Goal: Complete application form

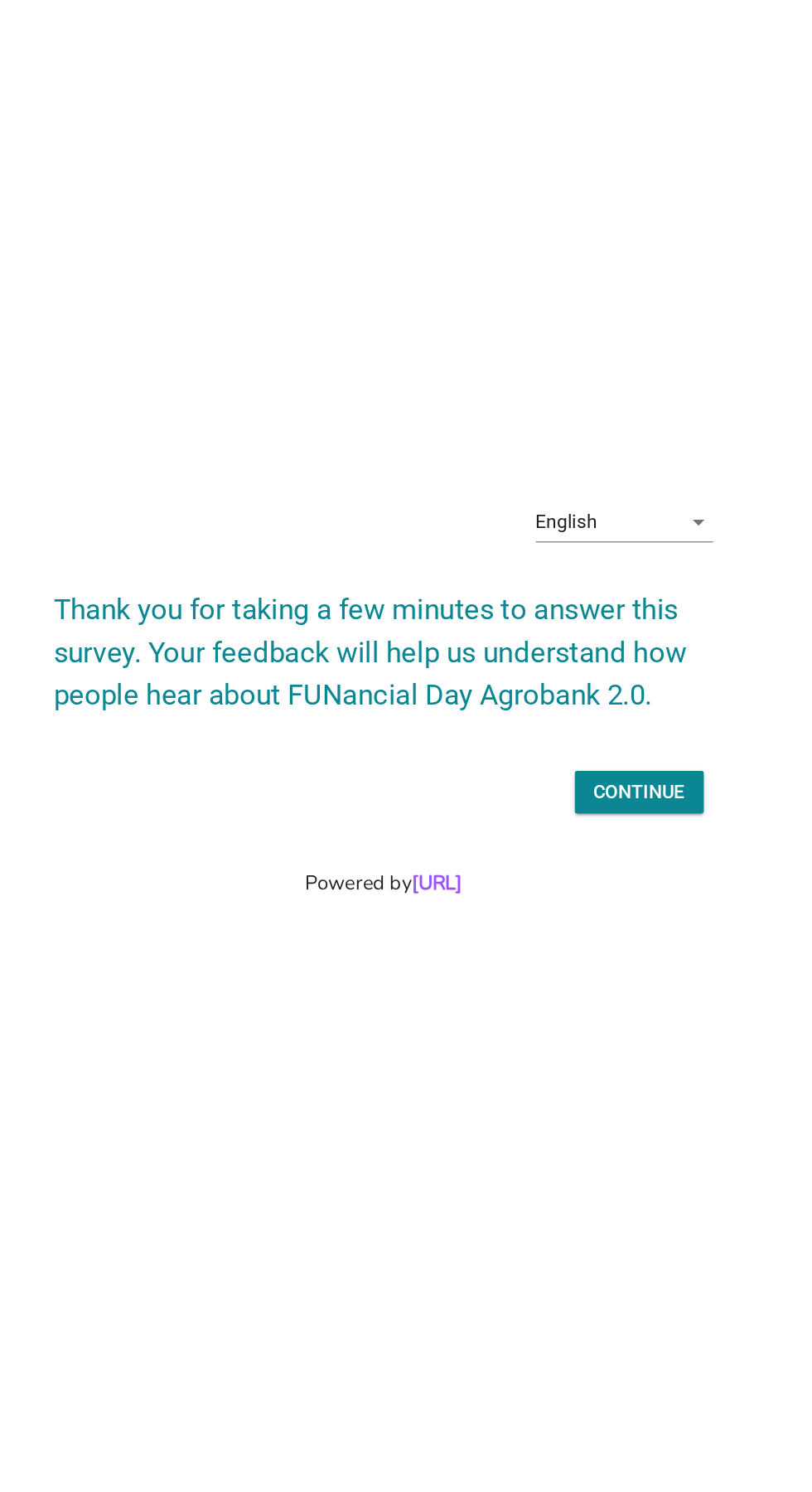
click at [619, 657] on div "English arrow_drop_down" at bounding box center [575, 644] width 125 height 27
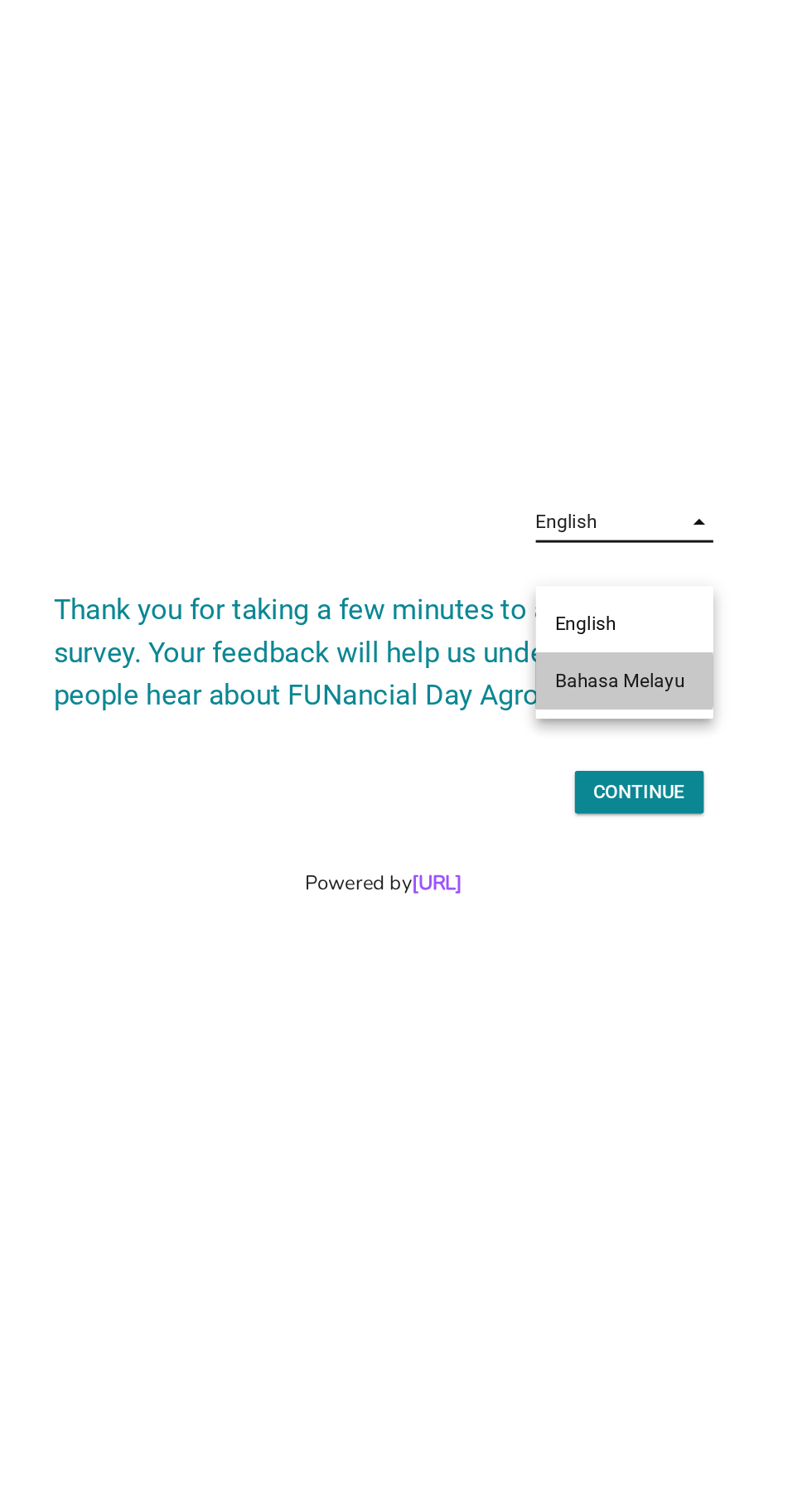
click at [618, 757] on div "Bahasa Melayu" at bounding box center [576, 755] width 98 height 20
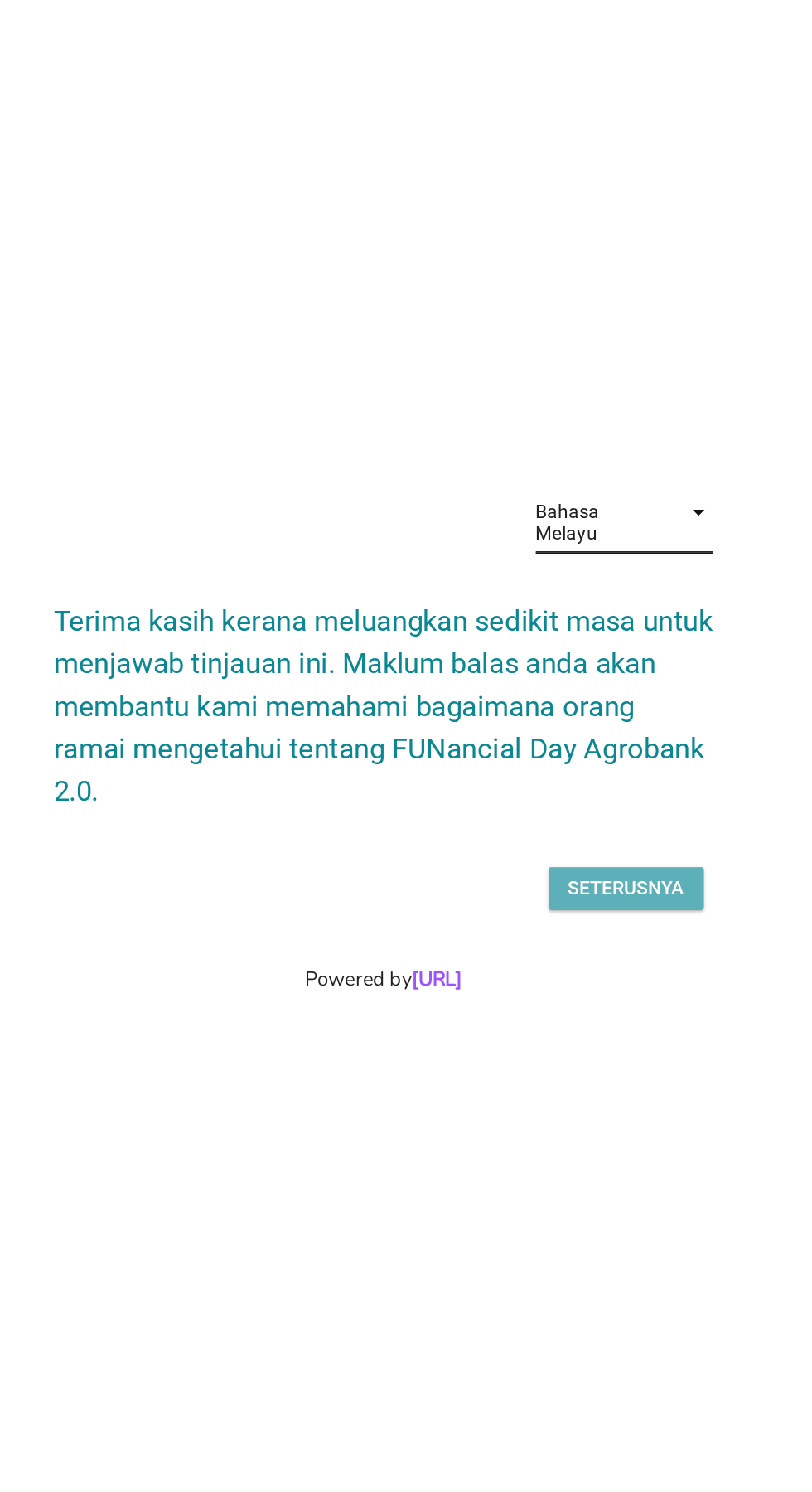
click at [595, 880] on div "Seterusnya" at bounding box center [576, 870] width 82 height 20
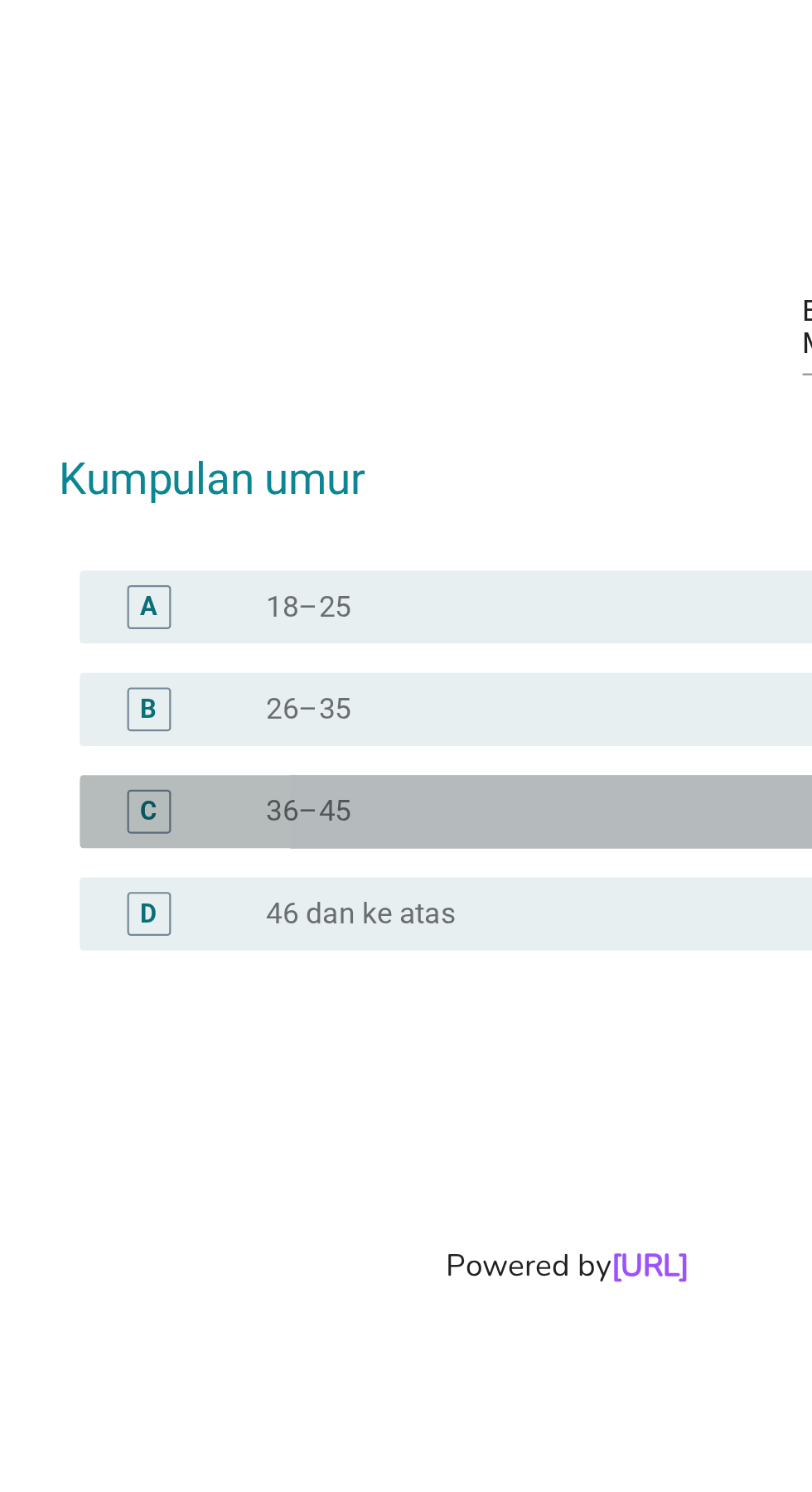
click at [227, 791] on div "C" at bounding box center [215, 781] width 36 height 20
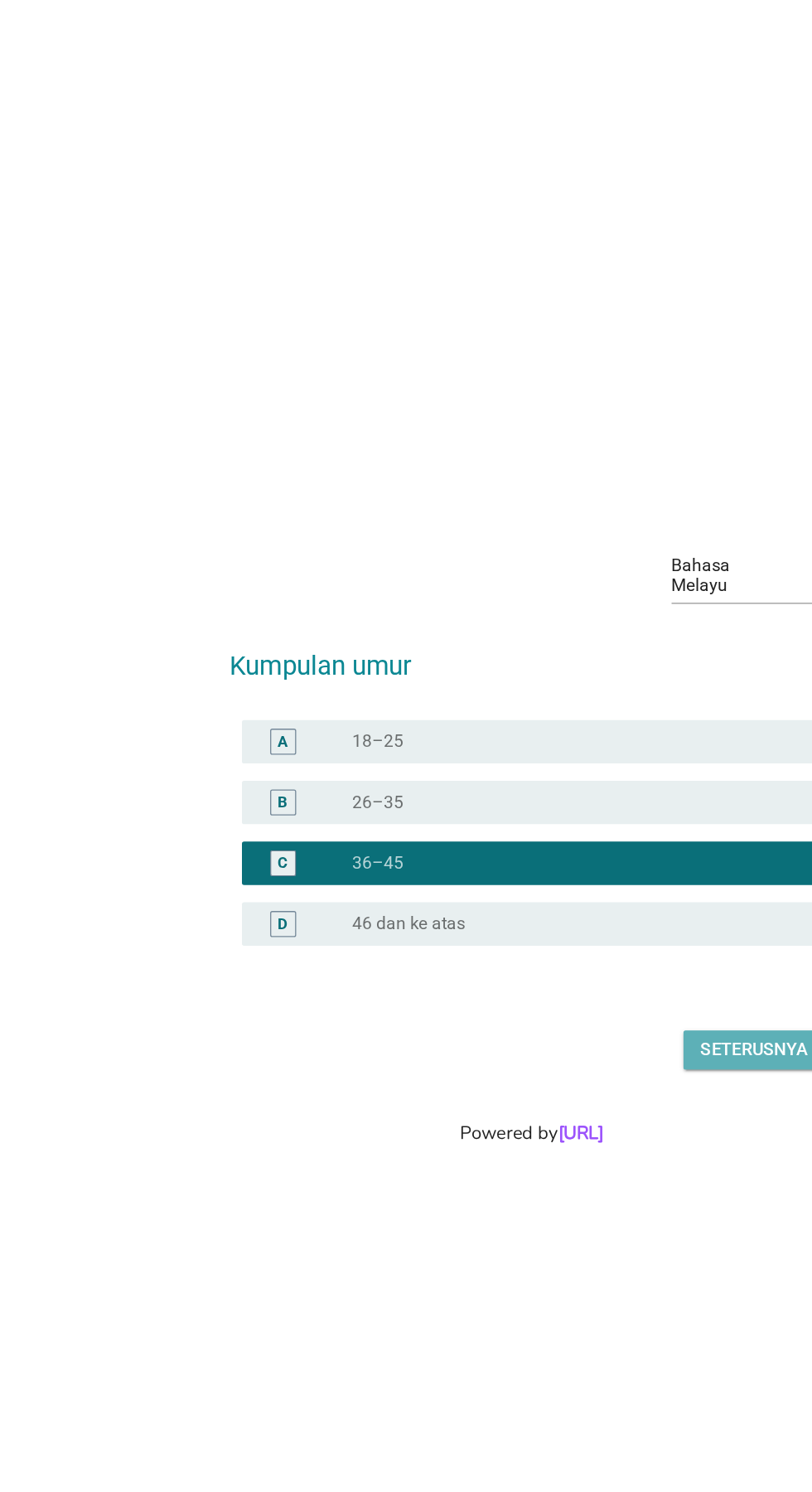
click at [577, 933] on div "Seterusnya" at bounding box center [576, 924] width 82 height 20
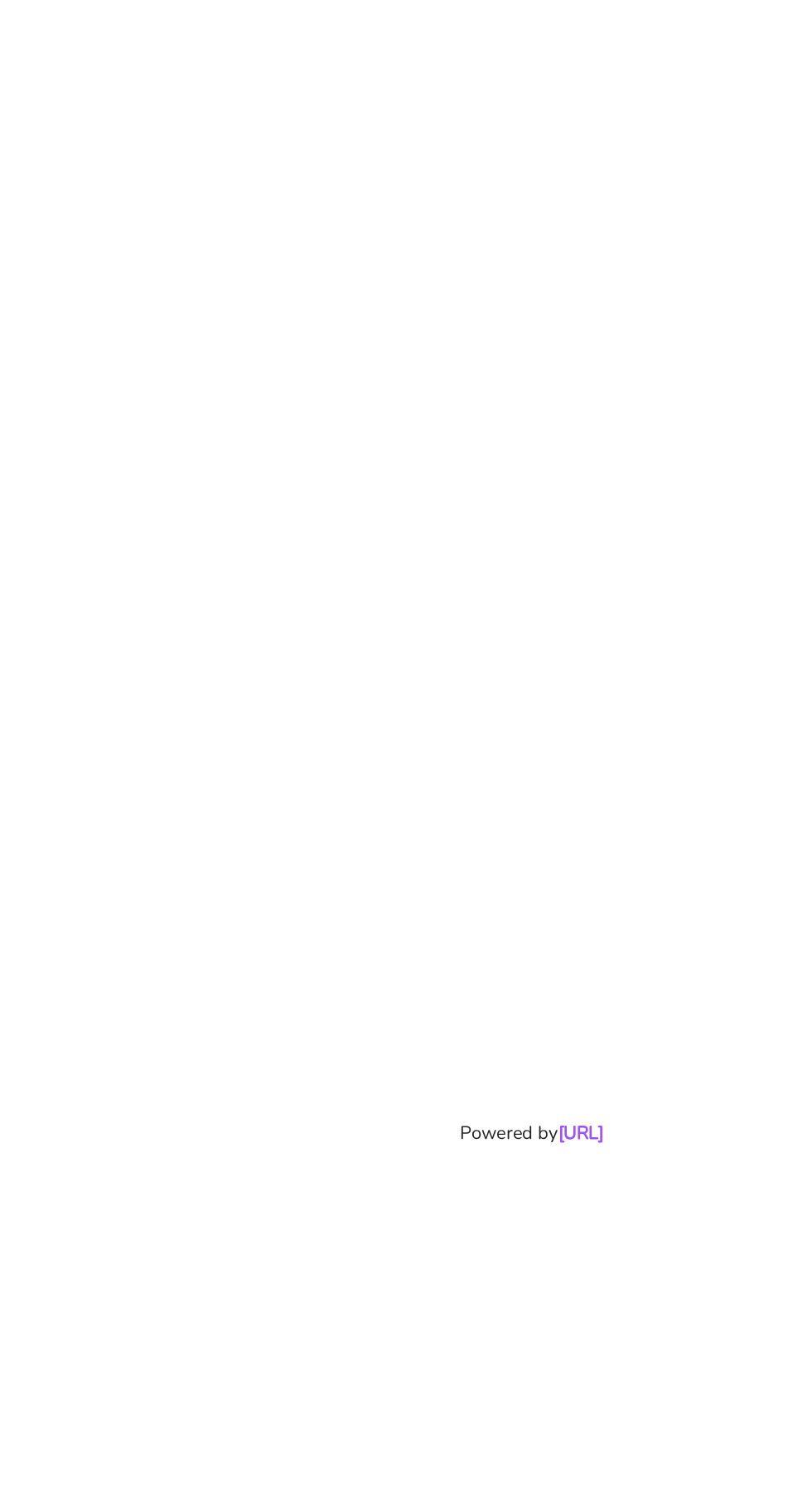
scroll to position [41, 0]
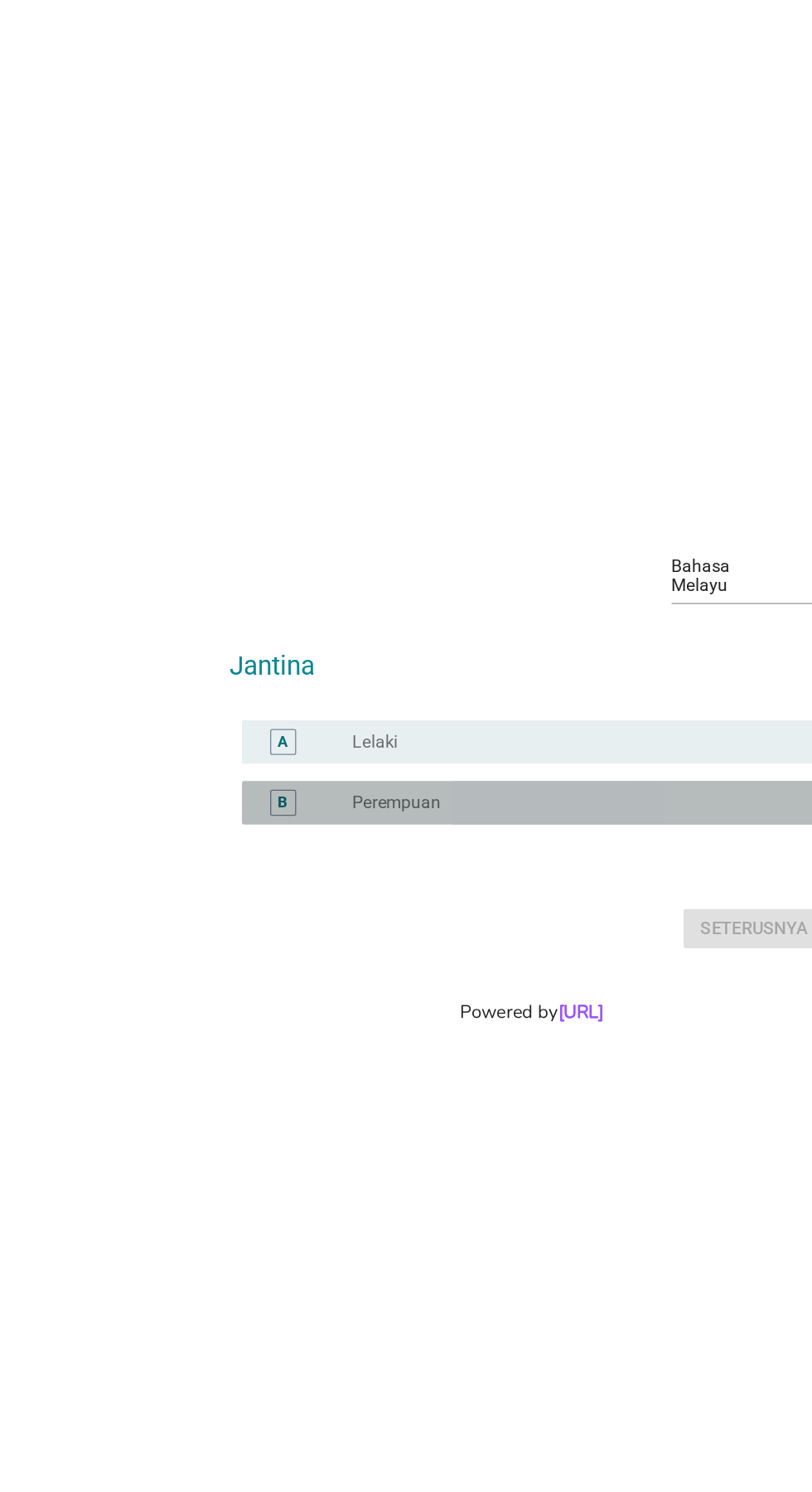
click at [290, 748] on label "Perempuan" at bounding box center [303, 740] width 67 height 17
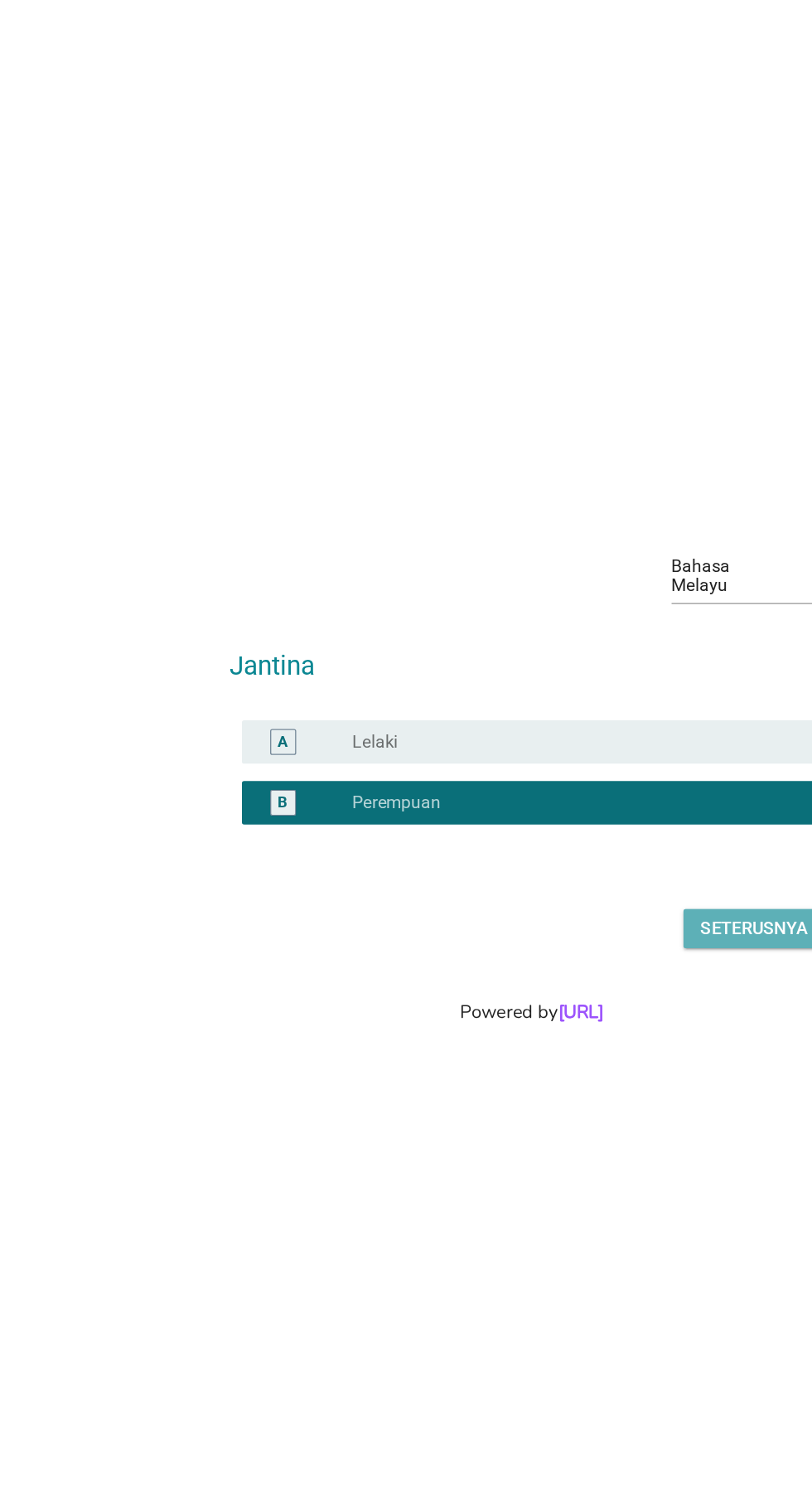
click at [576, 846] on div "Seterusnya" at bounding box center [576, 836] width 82 height 20
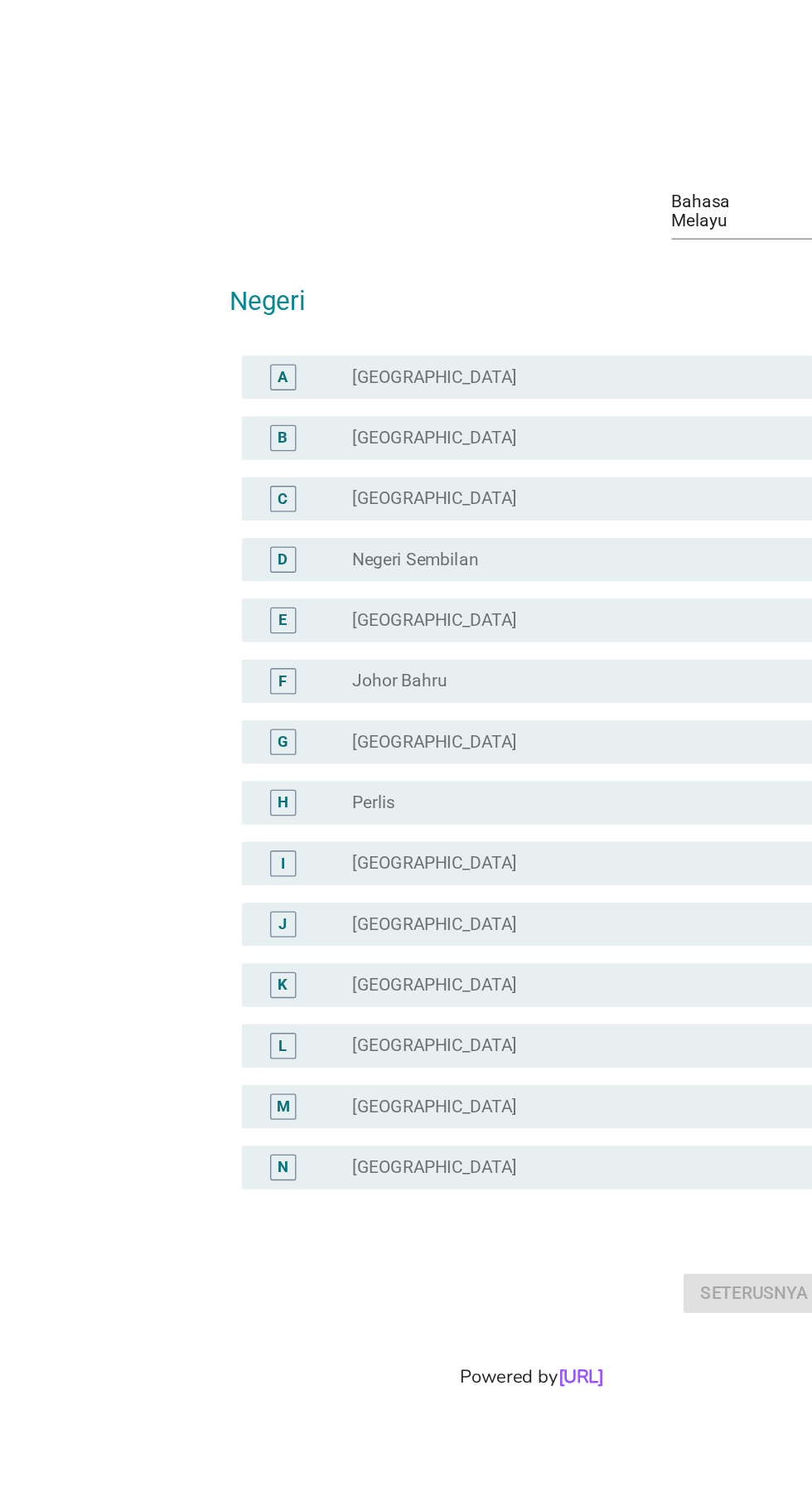
scroll to position [0, 0]
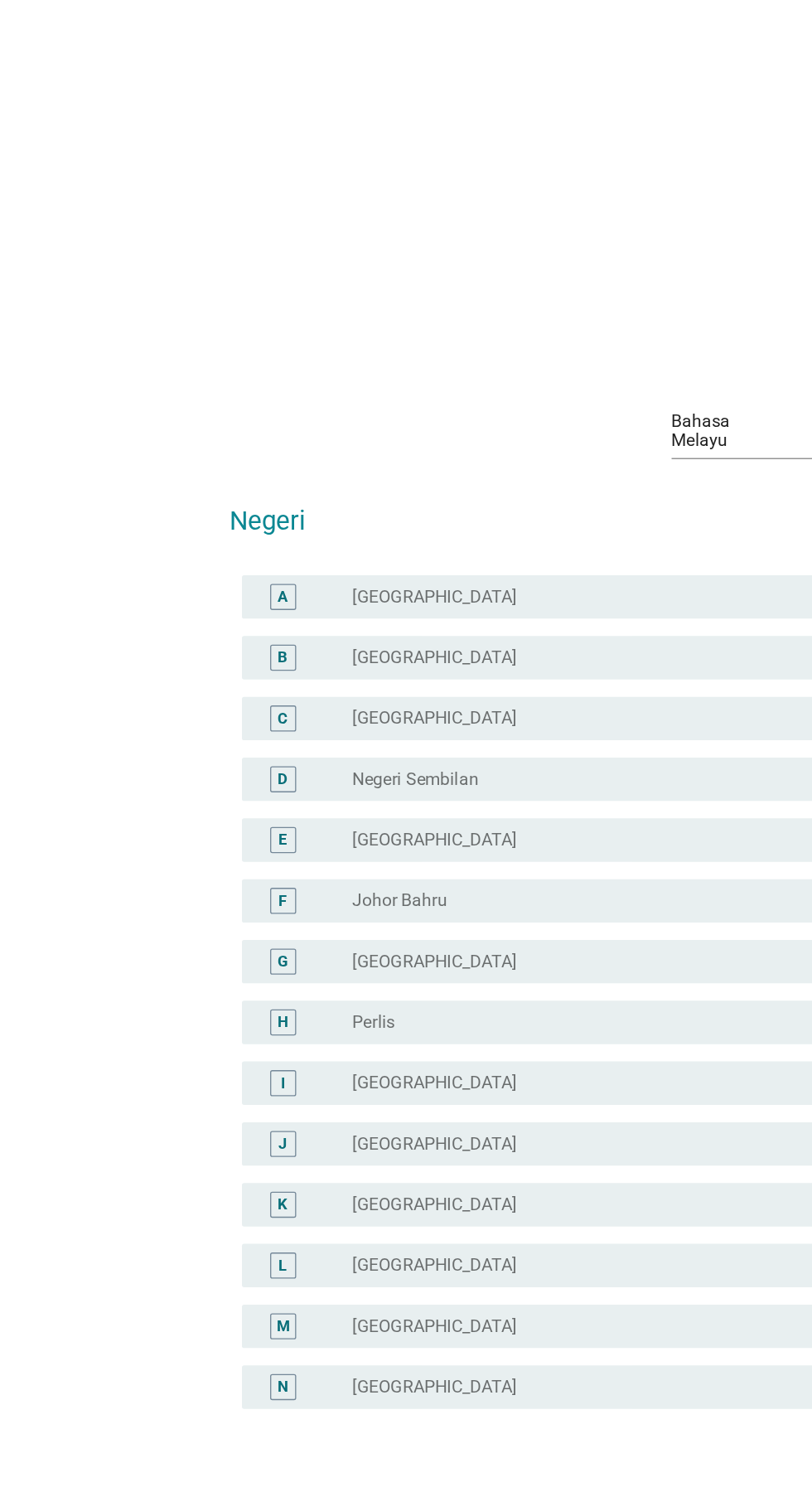
click at [412, 697] on div "radio_button_unchecked [GEOGRAPHIC_DATA]" at bounding box center [441, 688] width 342 height 17
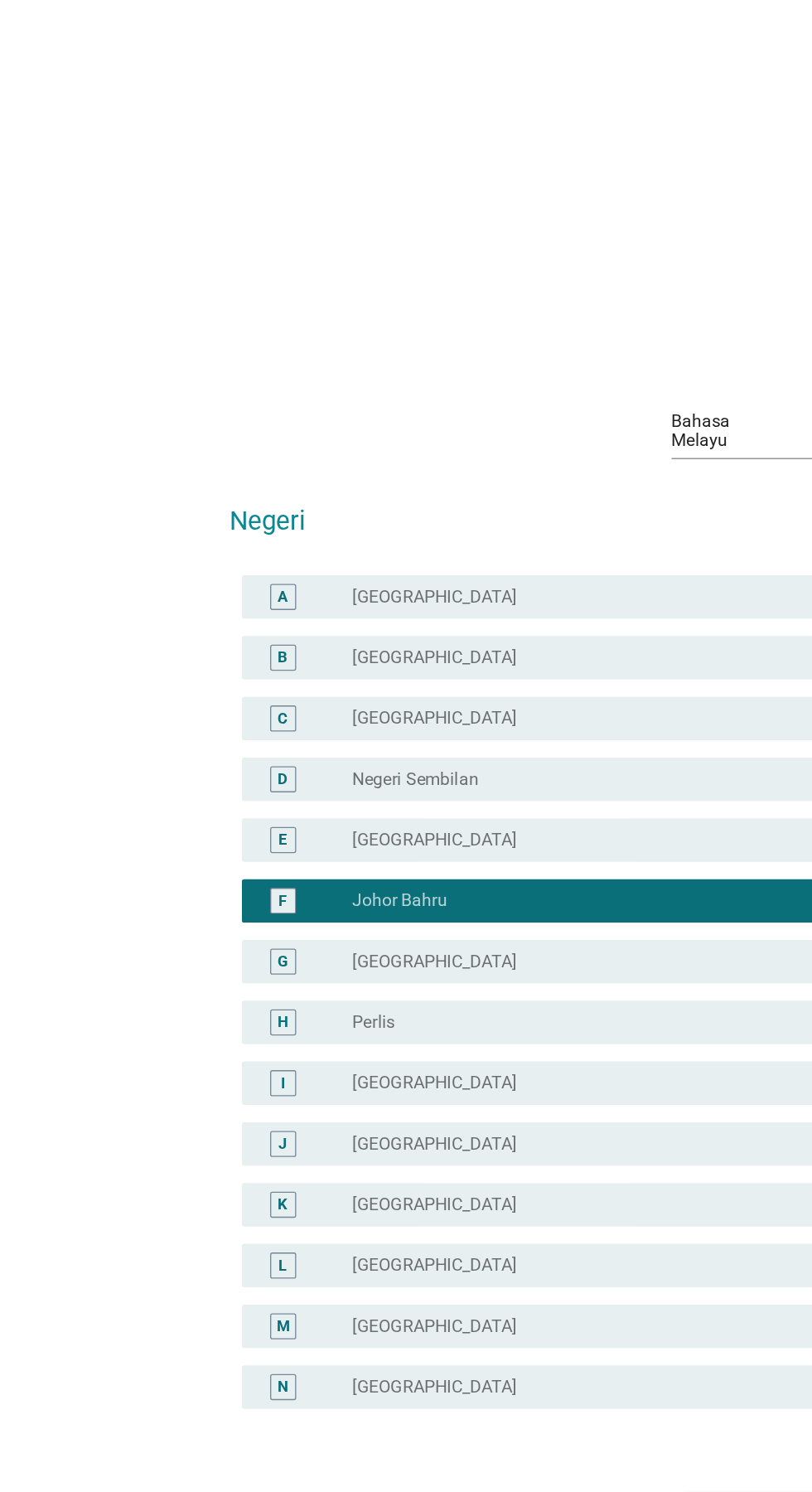
click at [564, 1165] on div "Seterusnya" at bounding box center [576, 1156] width 82 height 20
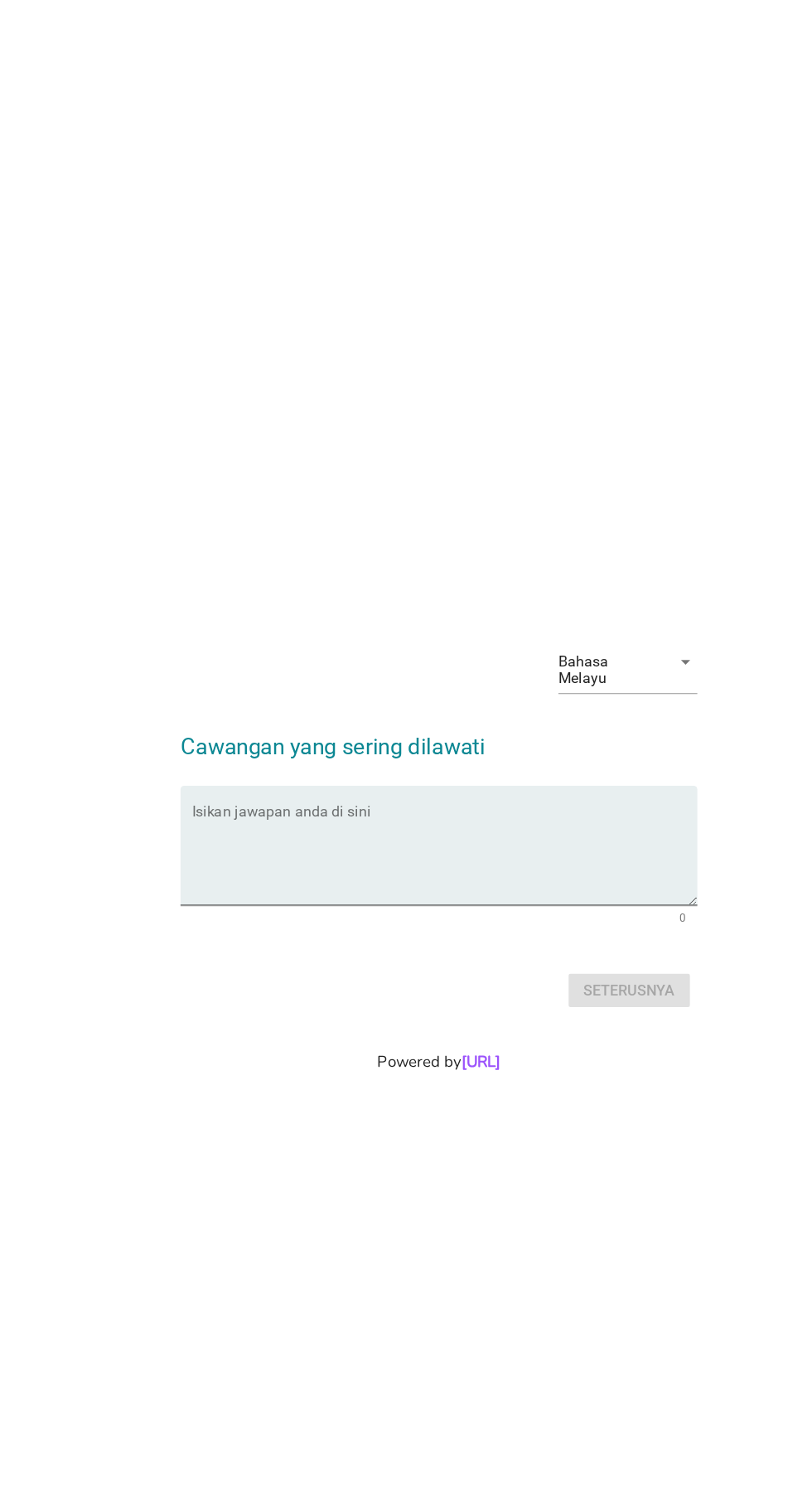
click at [372, 785] on textarea "Isikan jawapan anda di sini" at bounding box center [410, 766] width 452 height 87
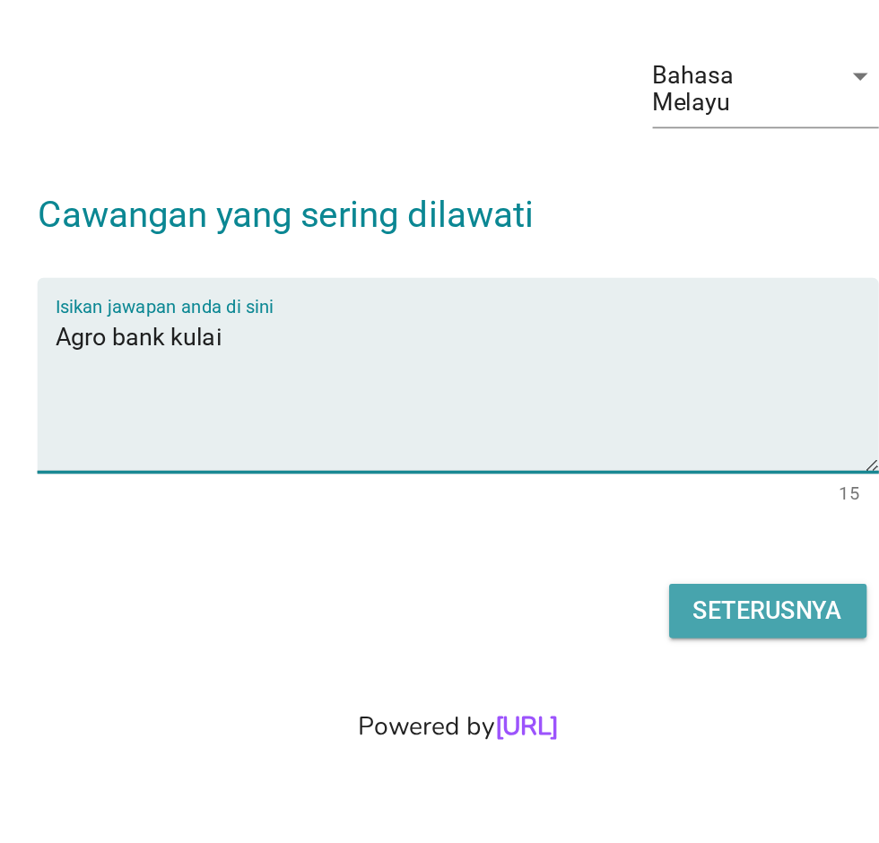
type textarea "Agro bank kulai"
click at [649, 584] on div "Seterusnya" at bounding box center [624, 573] width 89 height 22
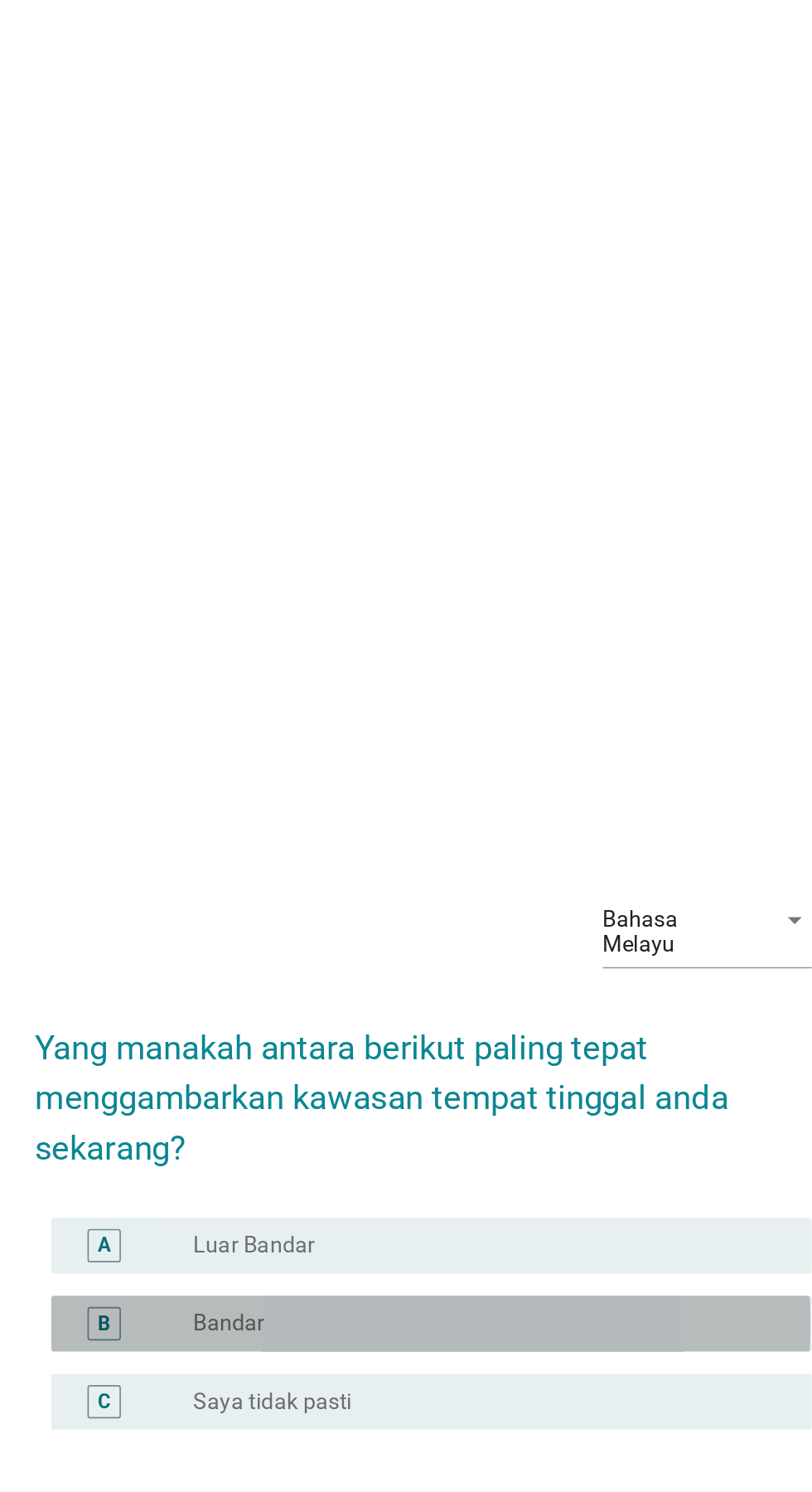
click at [221, 797] on div "B" at bounding box center [216, 787] width 20 height 20
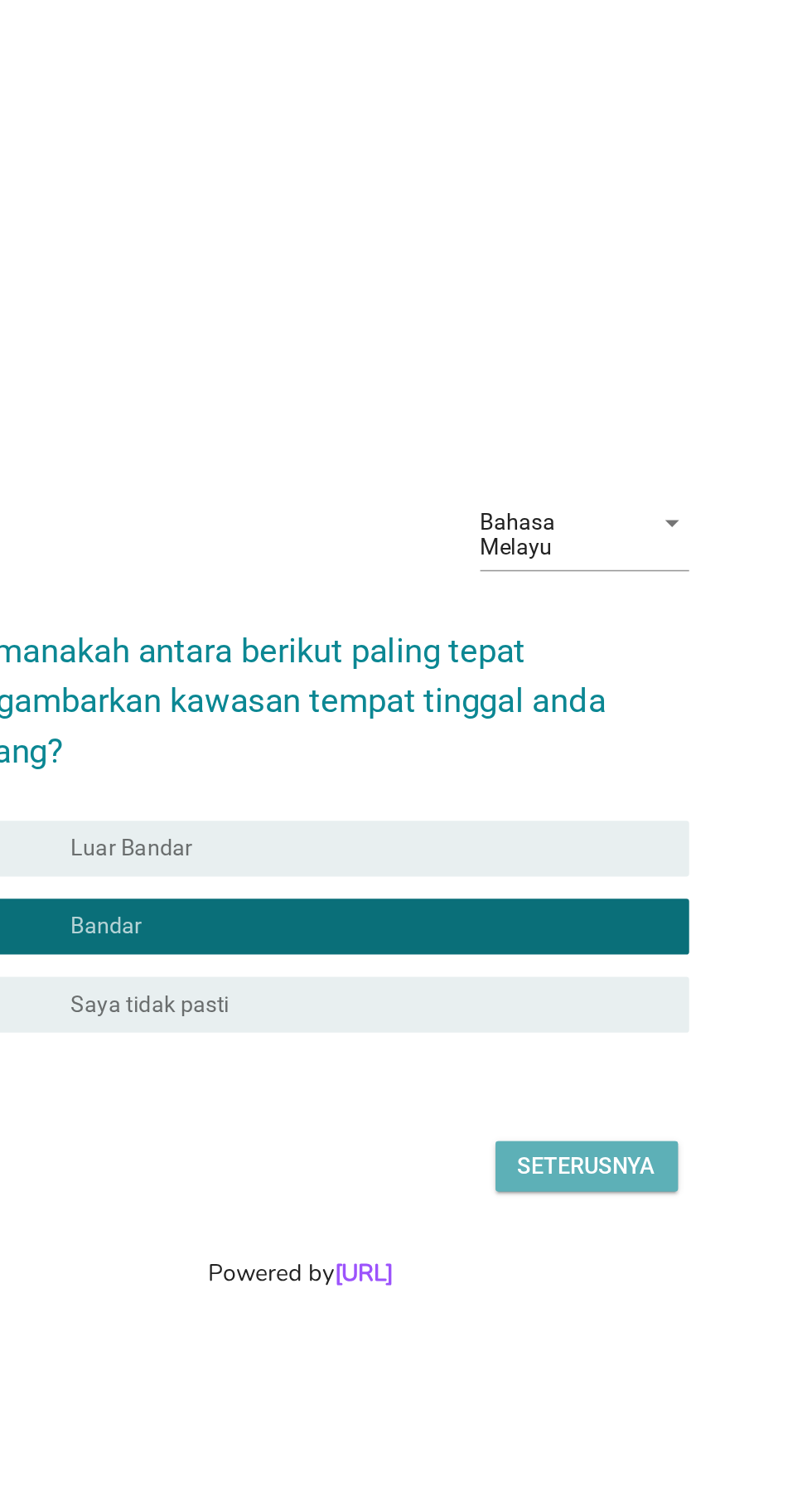
click at [593, 940] on div "Seterusnya" at bounding box center [576, 930] width 82 height 20
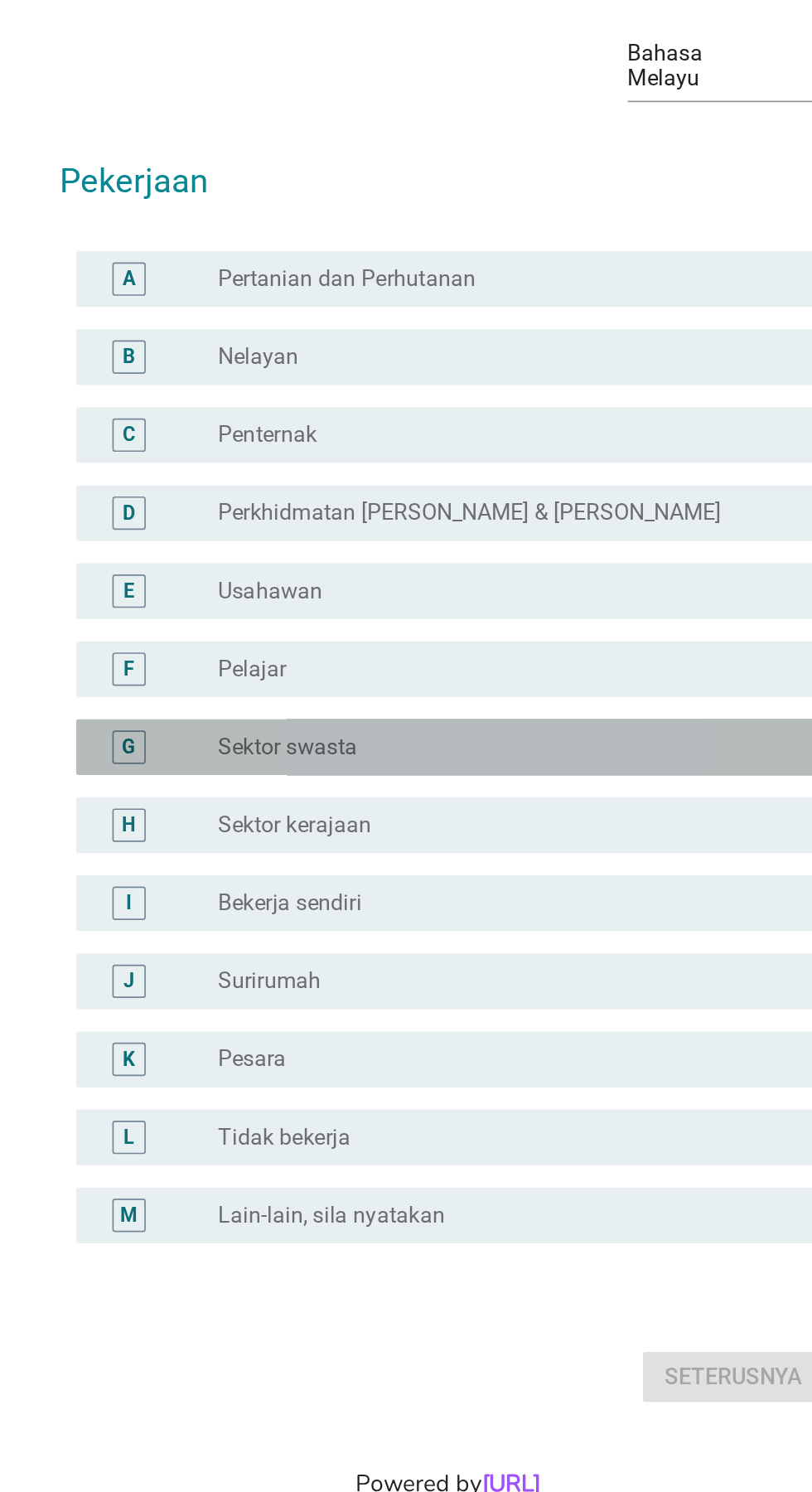
click at [533, 766] on div "radio_button_unchecked Sektor swasta" at bounding box center [441, 758] width 342 height 17
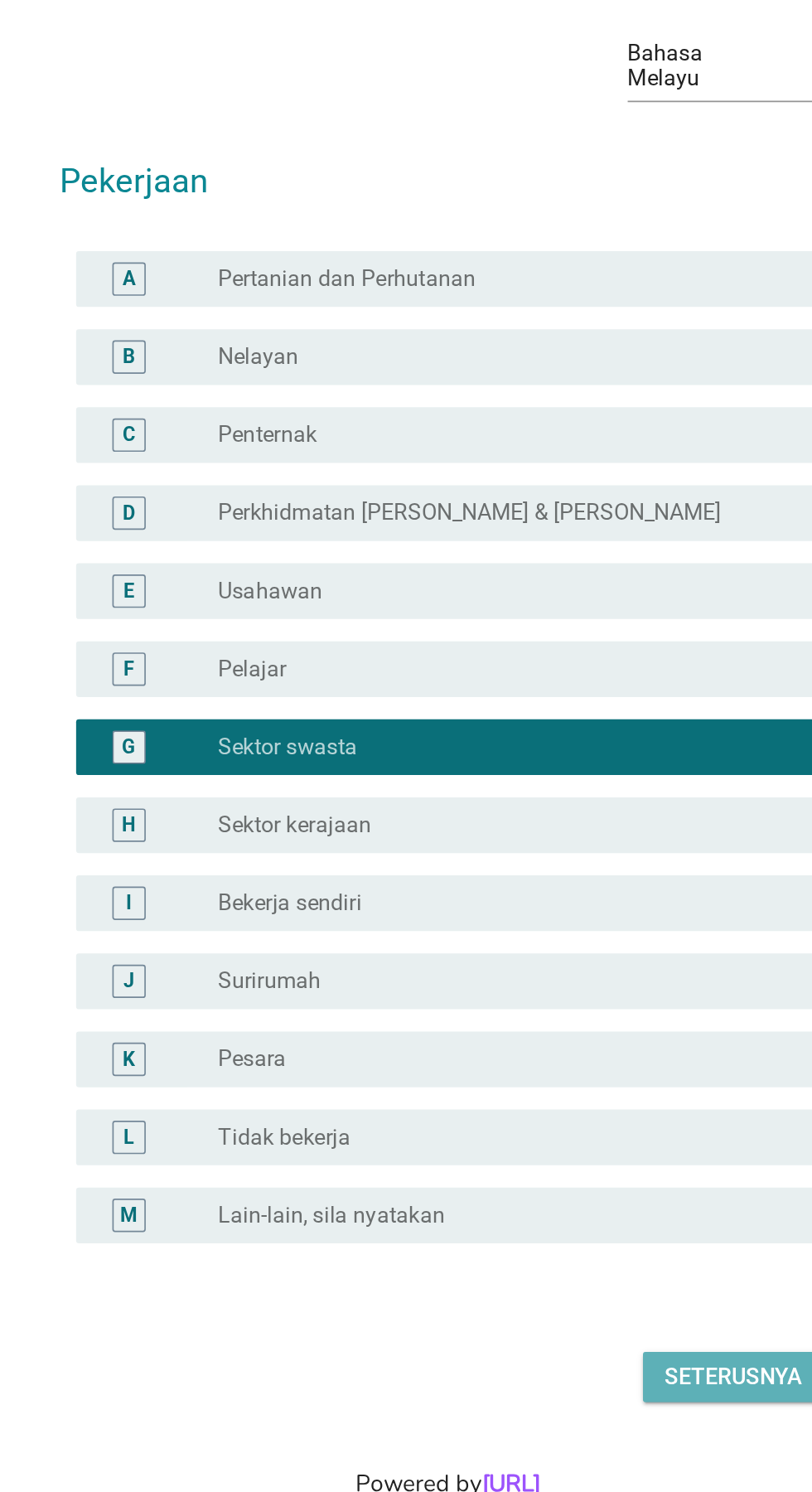
click at [564, 1142] on div "Seterusnya" at bounding box center [576, 1133] width 82 height 20
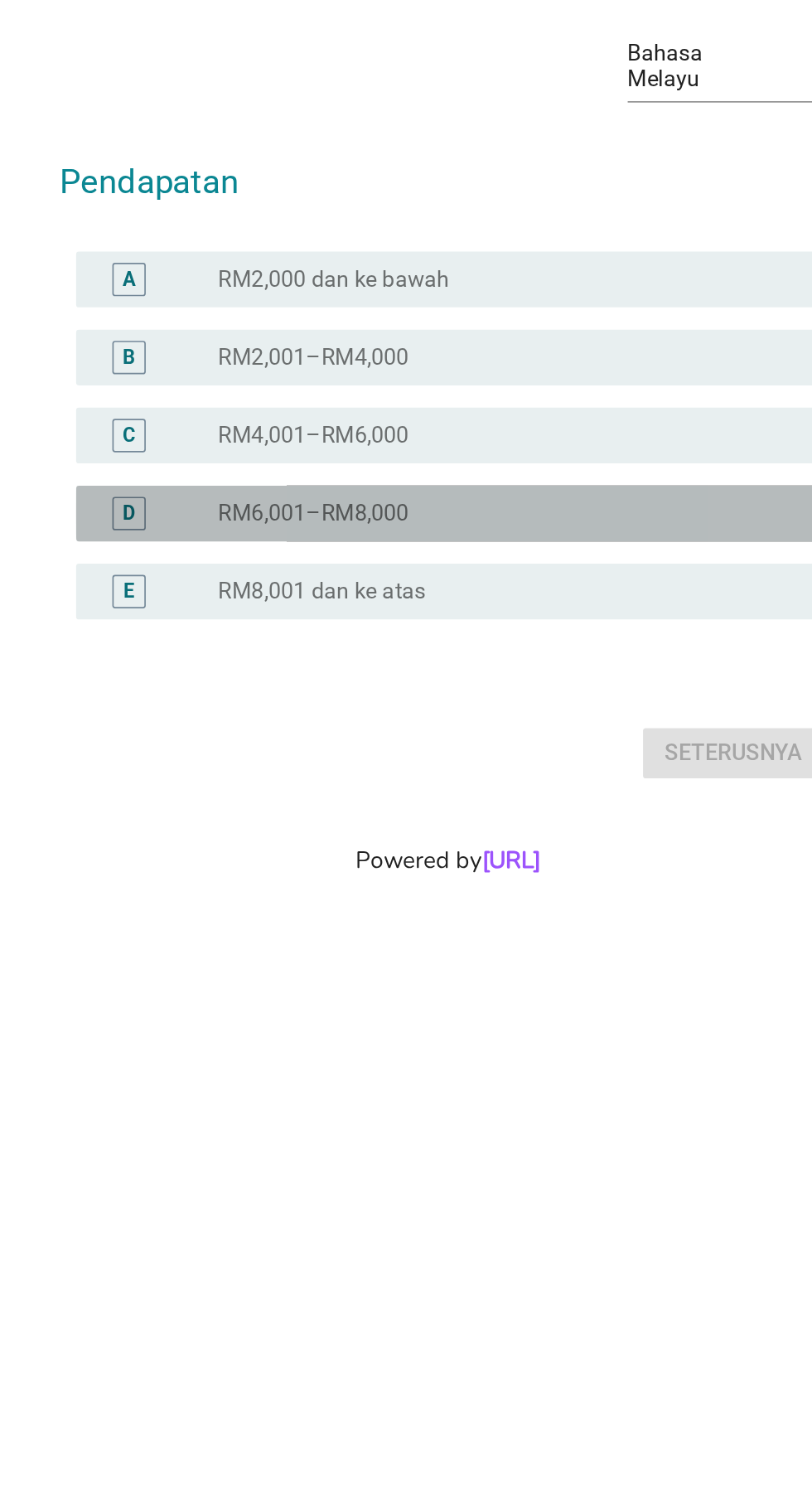
click at [522, 771] on div "radio_button_unchecked RM6,001–RM8,000" at bounding box center [441, 763] width 342 height 17
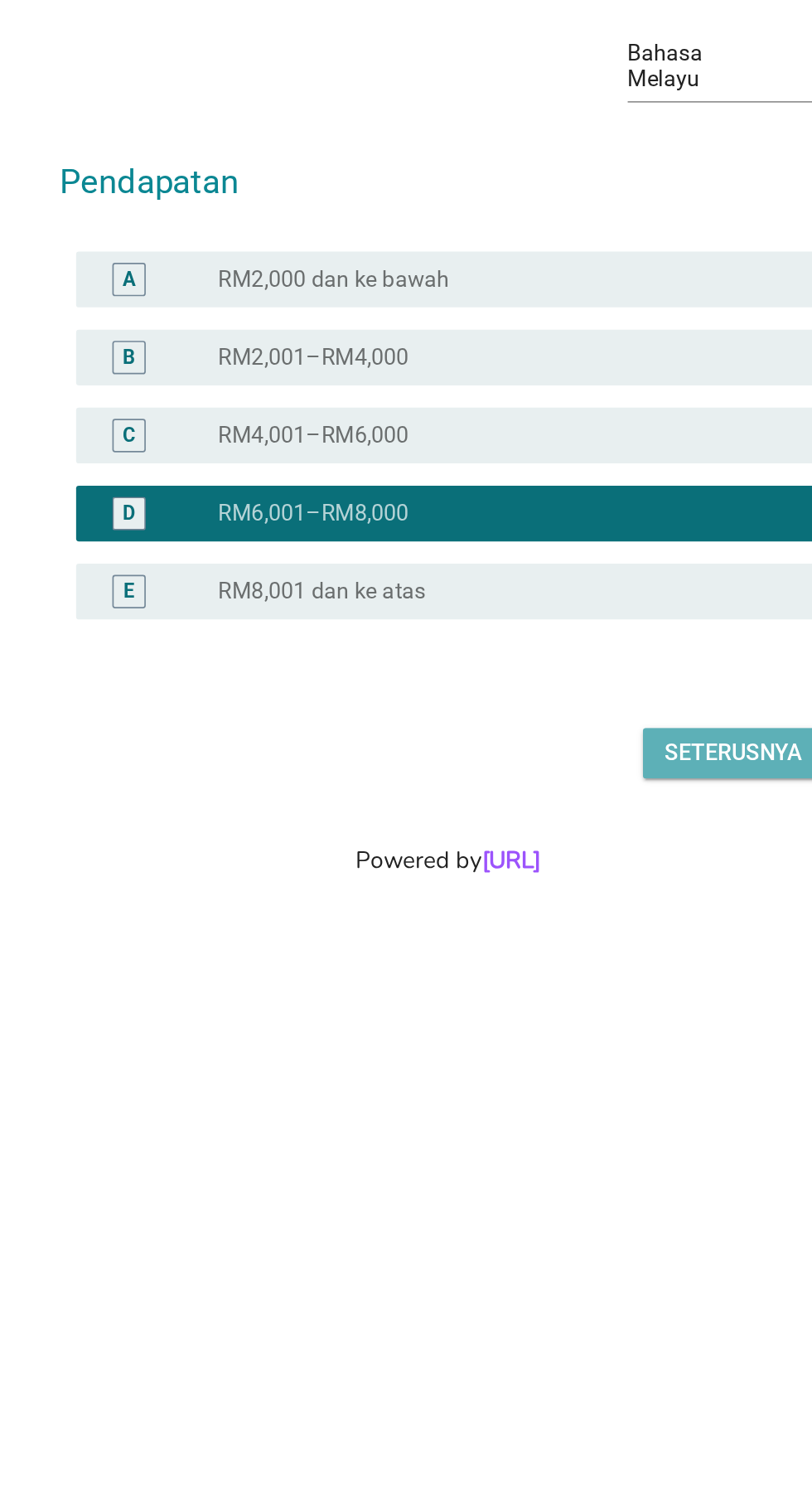
click at [573, 916] on div "Seterusnya" at bounding box center [576, 906] width 82 height 20
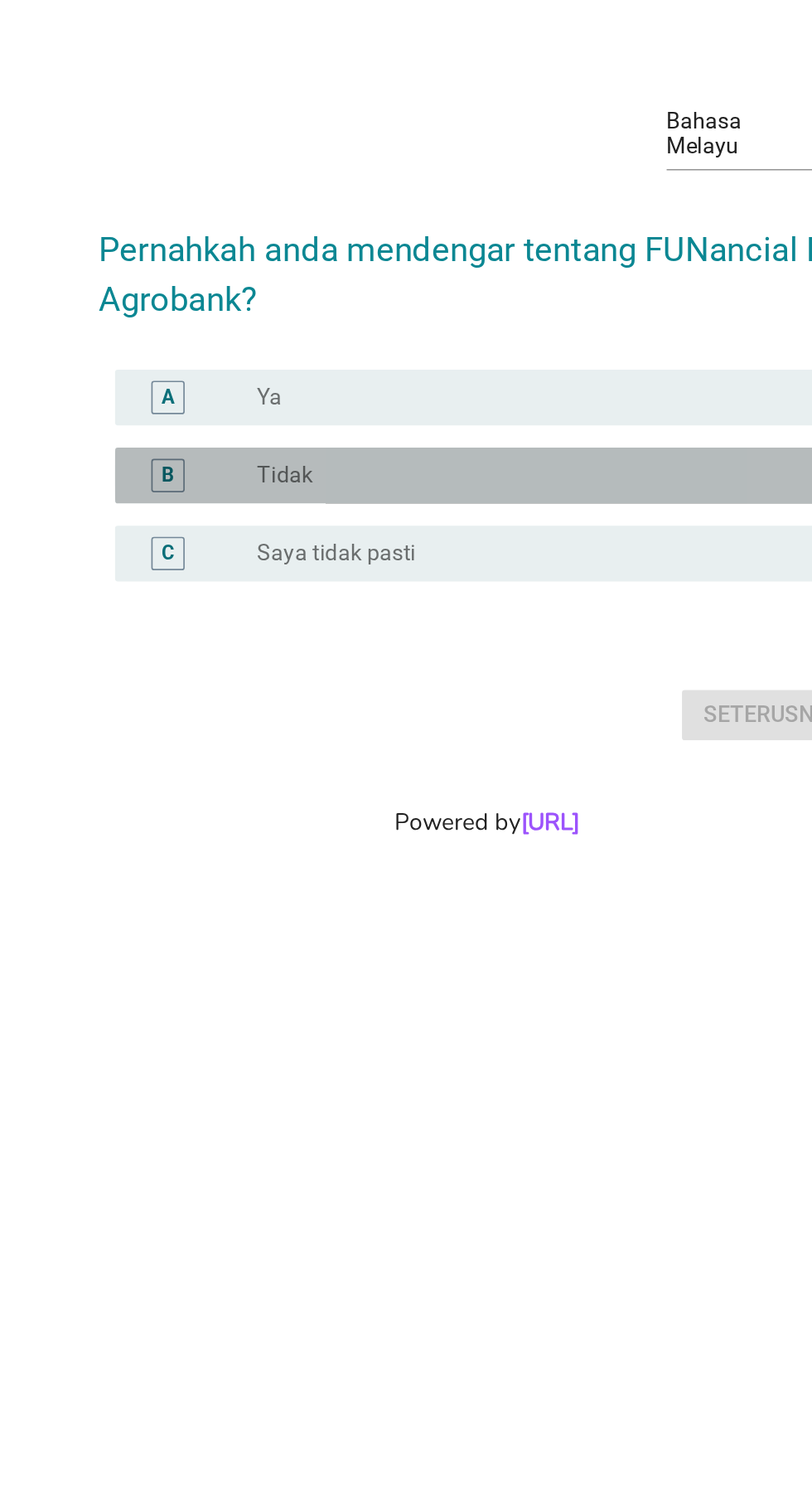
click at [490, 740] on div "radio_button_unchecked Tidak" at bounding box center [441, 732] width 342 height 17
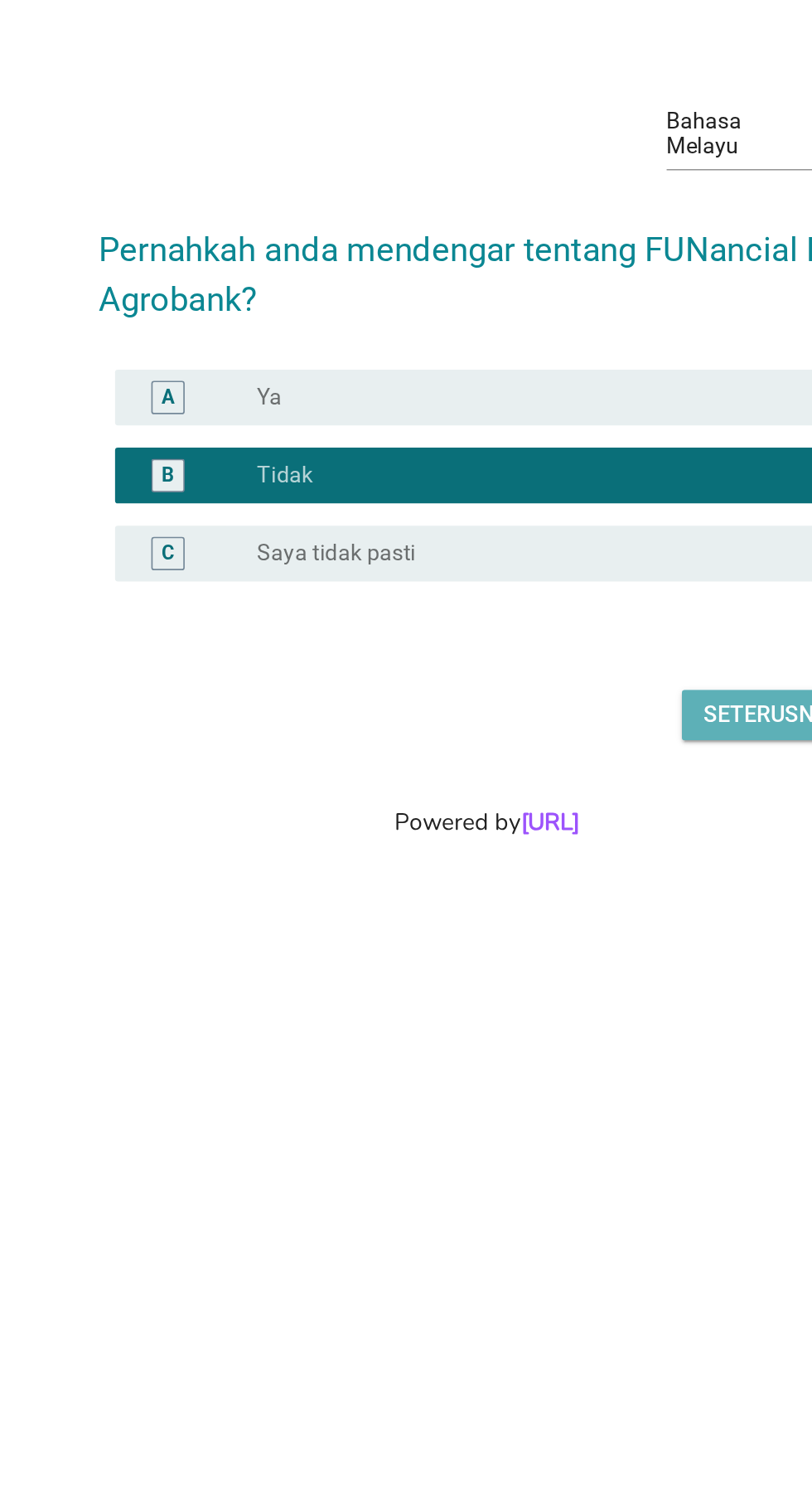
click at [557, 884] on div "Seterusnya" at bounding box center [576, 875] width 82 height 20
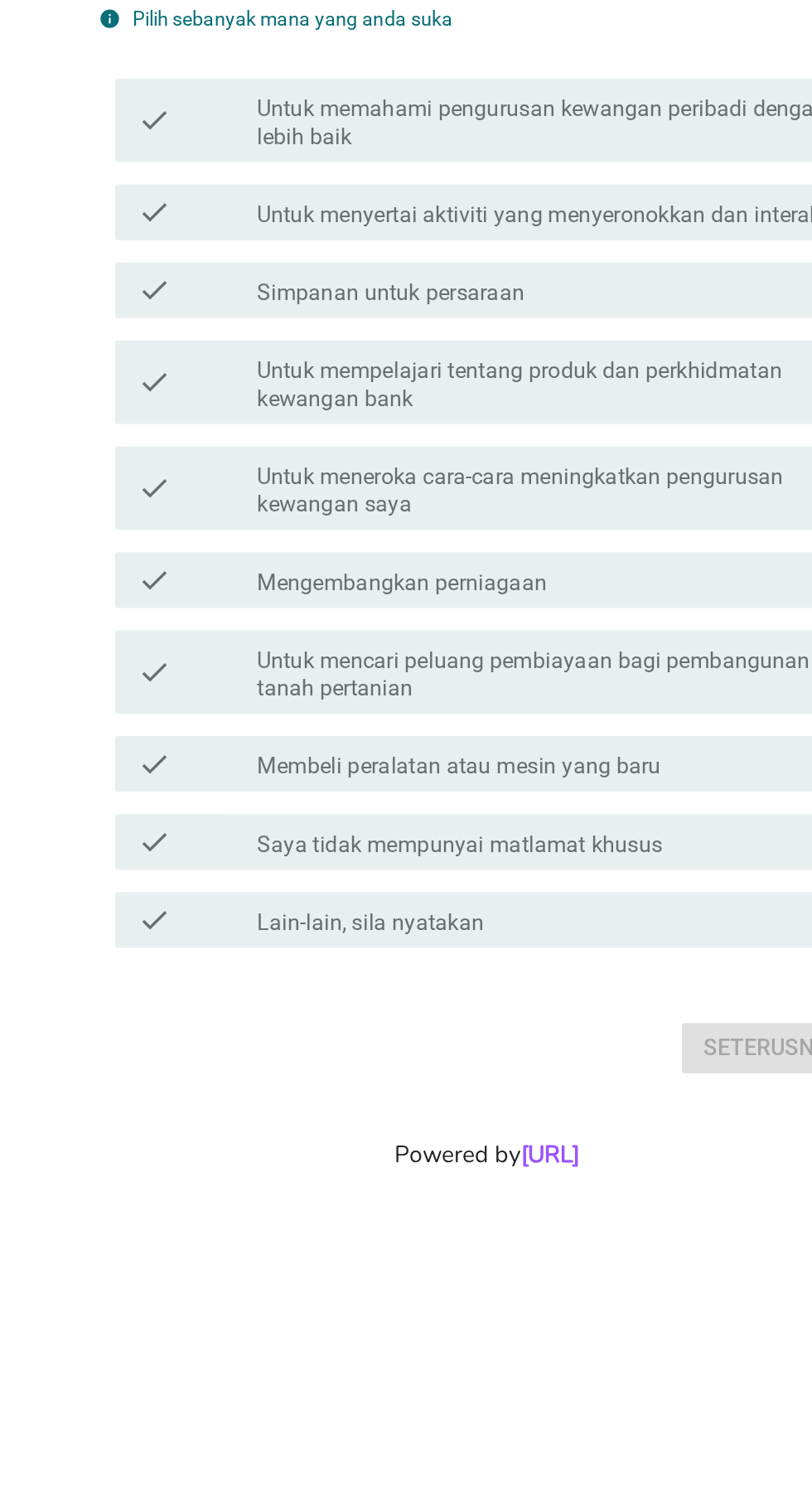
scroll to position [0, 0]
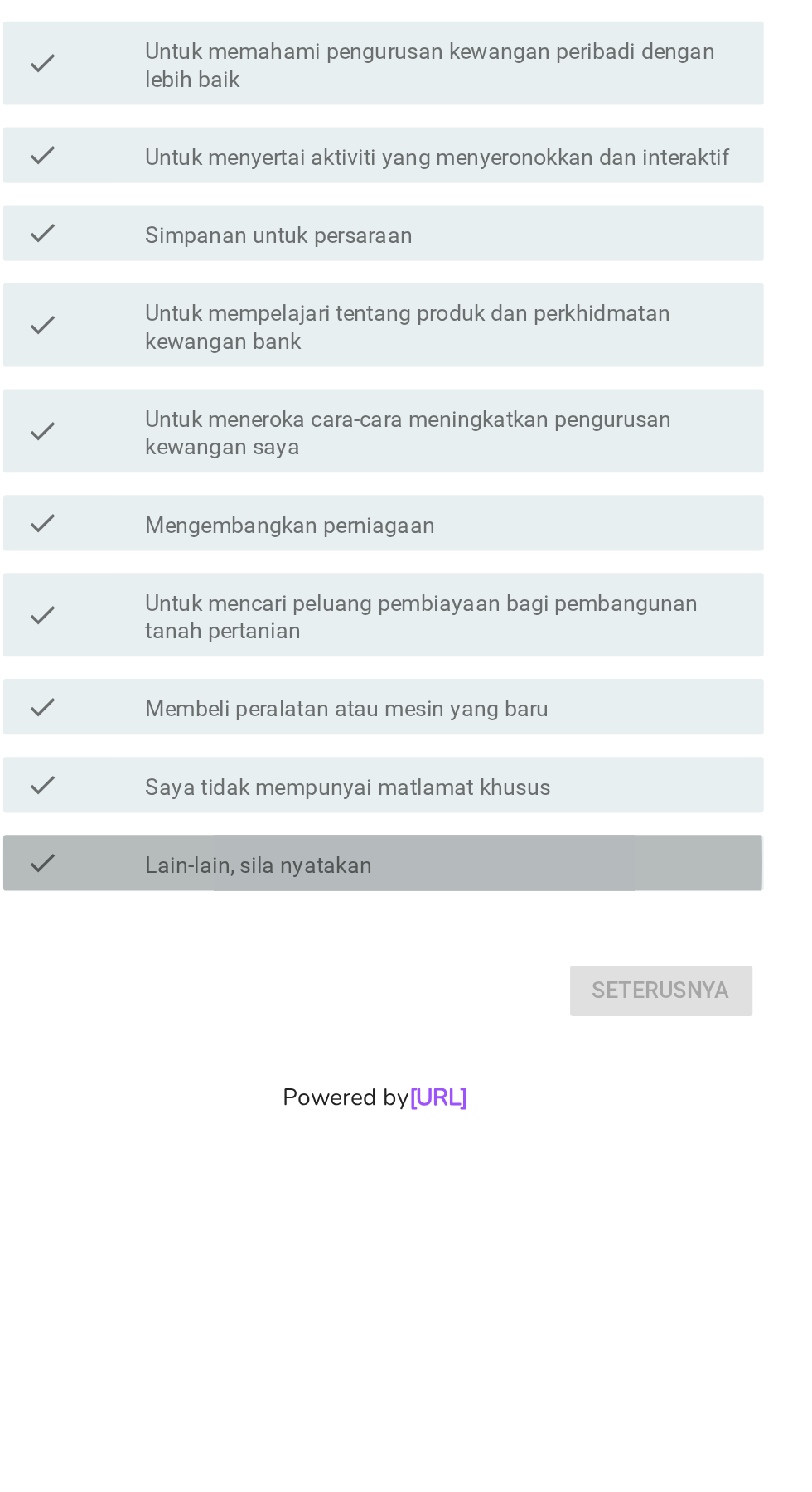
click at [511, 1047] on div "check_box_outline_blank Lain-lain, sila nyatakan" at bounding box center [447, 1037] width 355 height 20
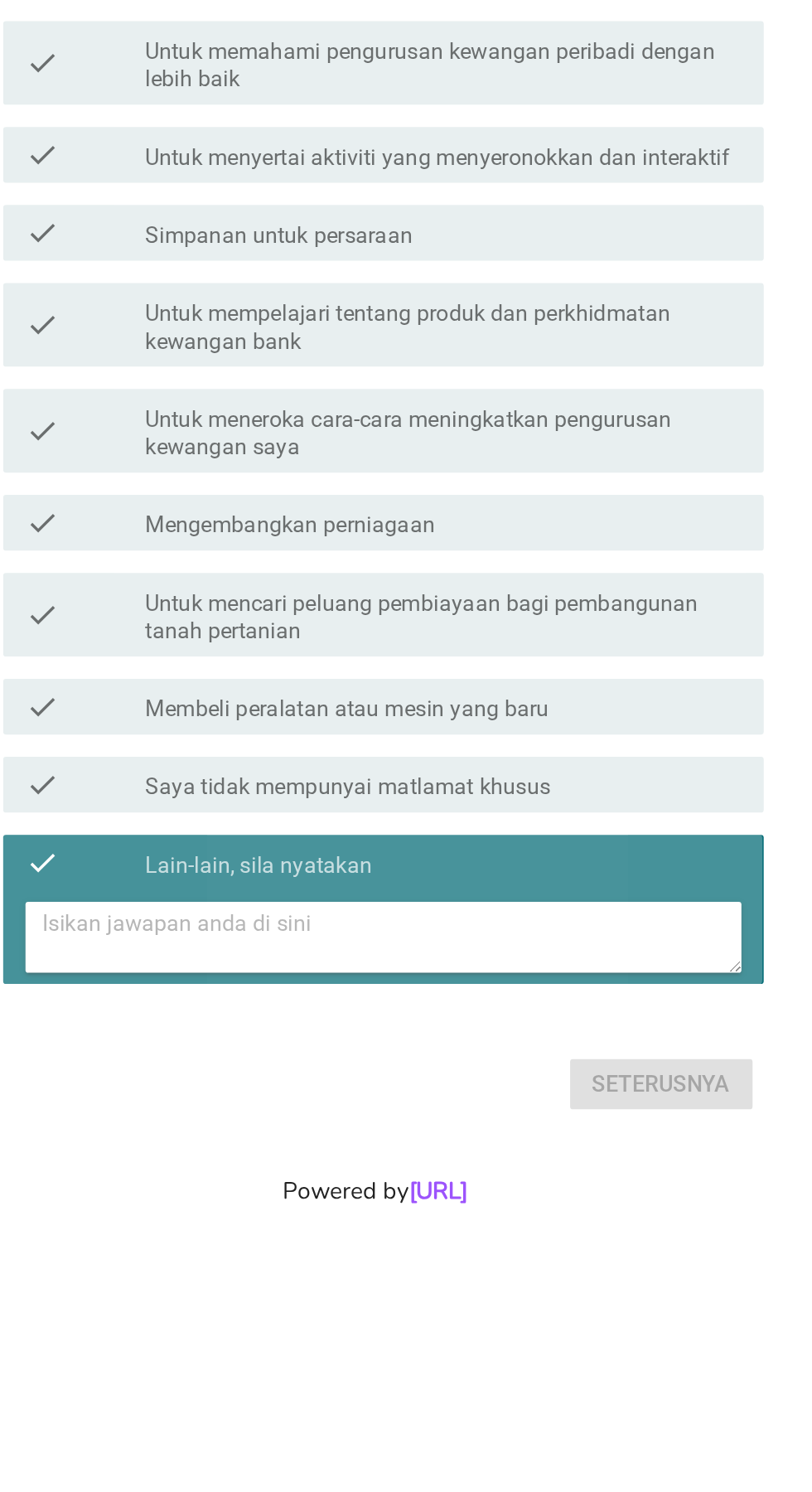
click at [522, 1074] on textarea at bounding box center [415, 1053] width 415 height 42
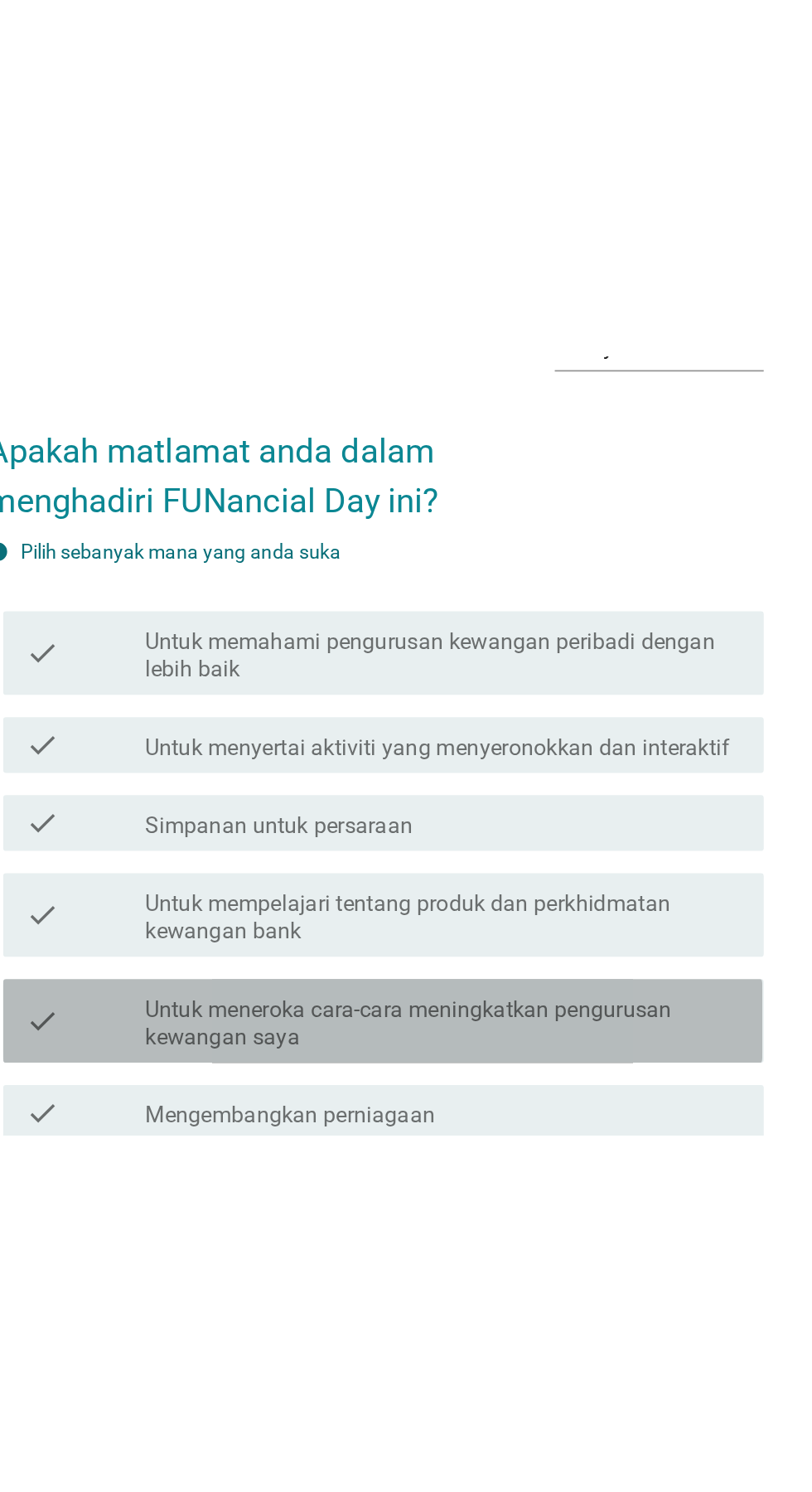
scroll to position [117, 0]
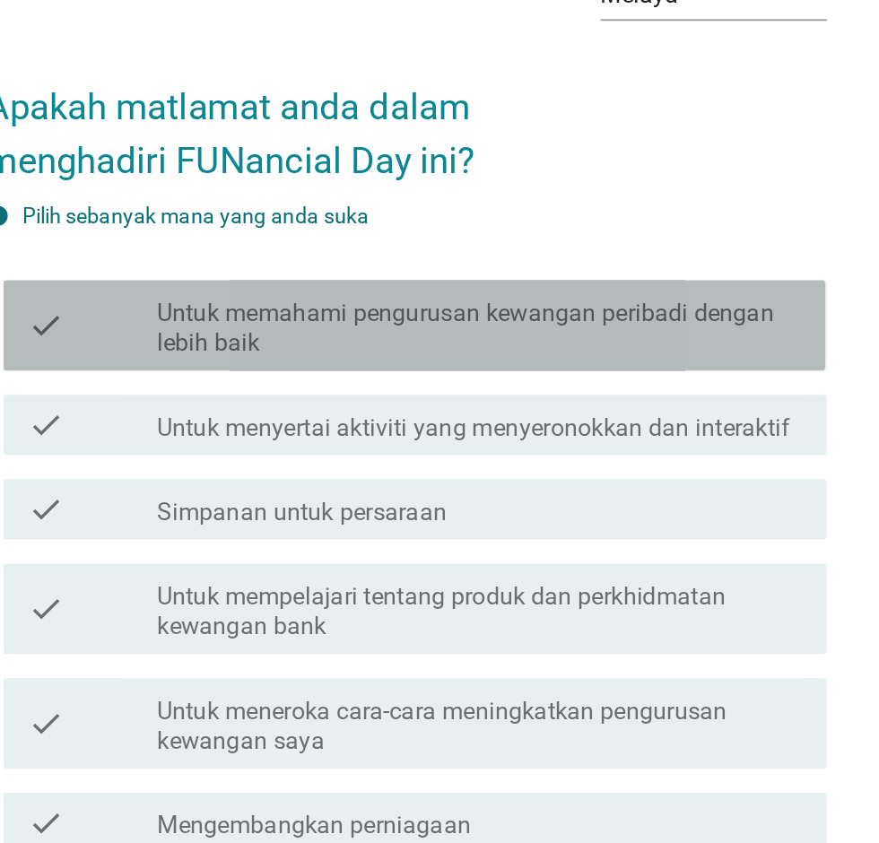
click at [659, 178] on label "Untuk memahami pengurusan kewangan peribadi dengan lebih baik" at bounding box center [484, 196] width 384 height 36
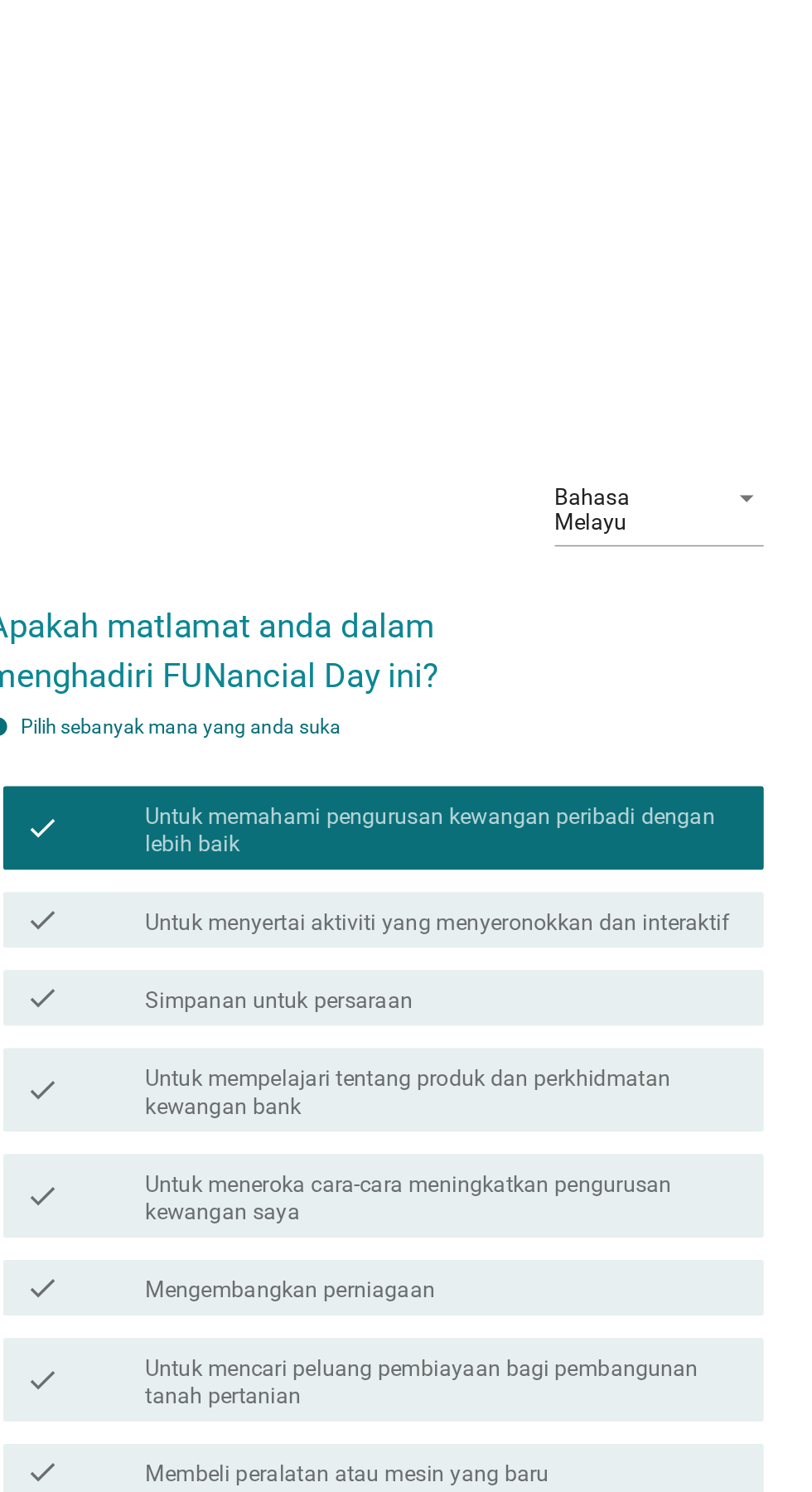
scroll to position [41, 0]
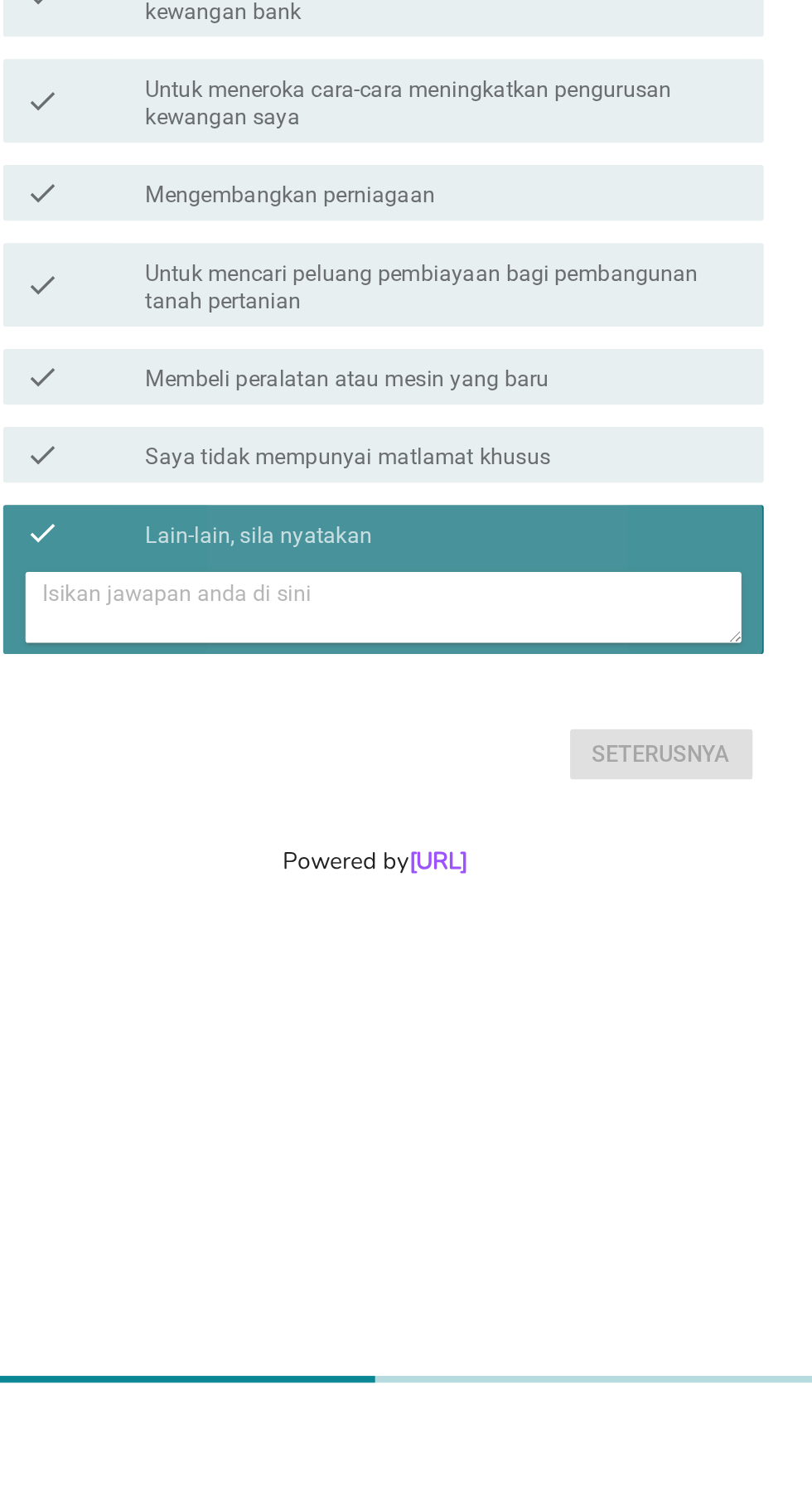
click at [221, 978] on div "check" at bounding box center [233, 968] width 71 height 20
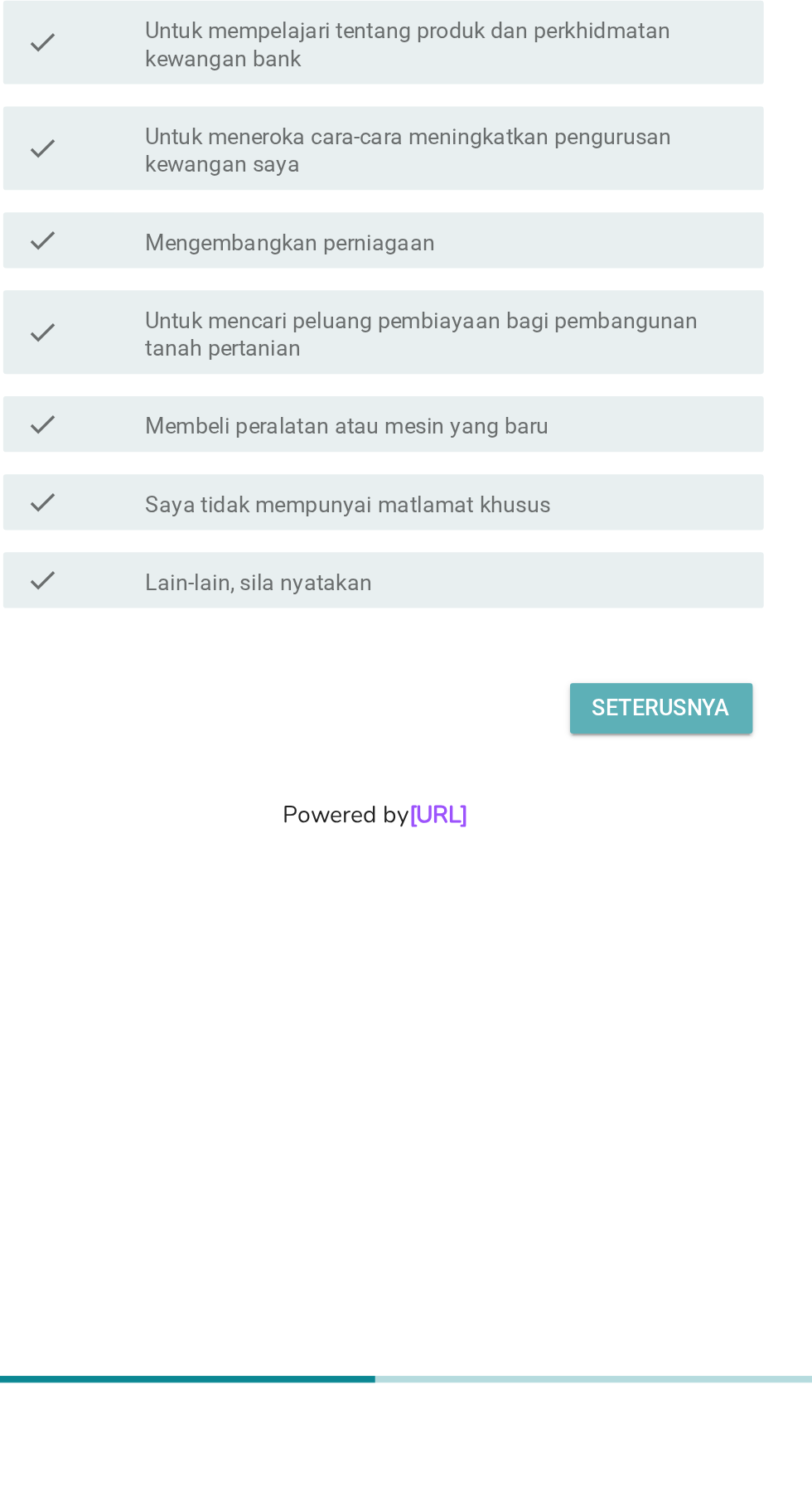
click at [600, 1083] on div "Seterusnya" at bounding box center [576, 1073] width 82 height 20
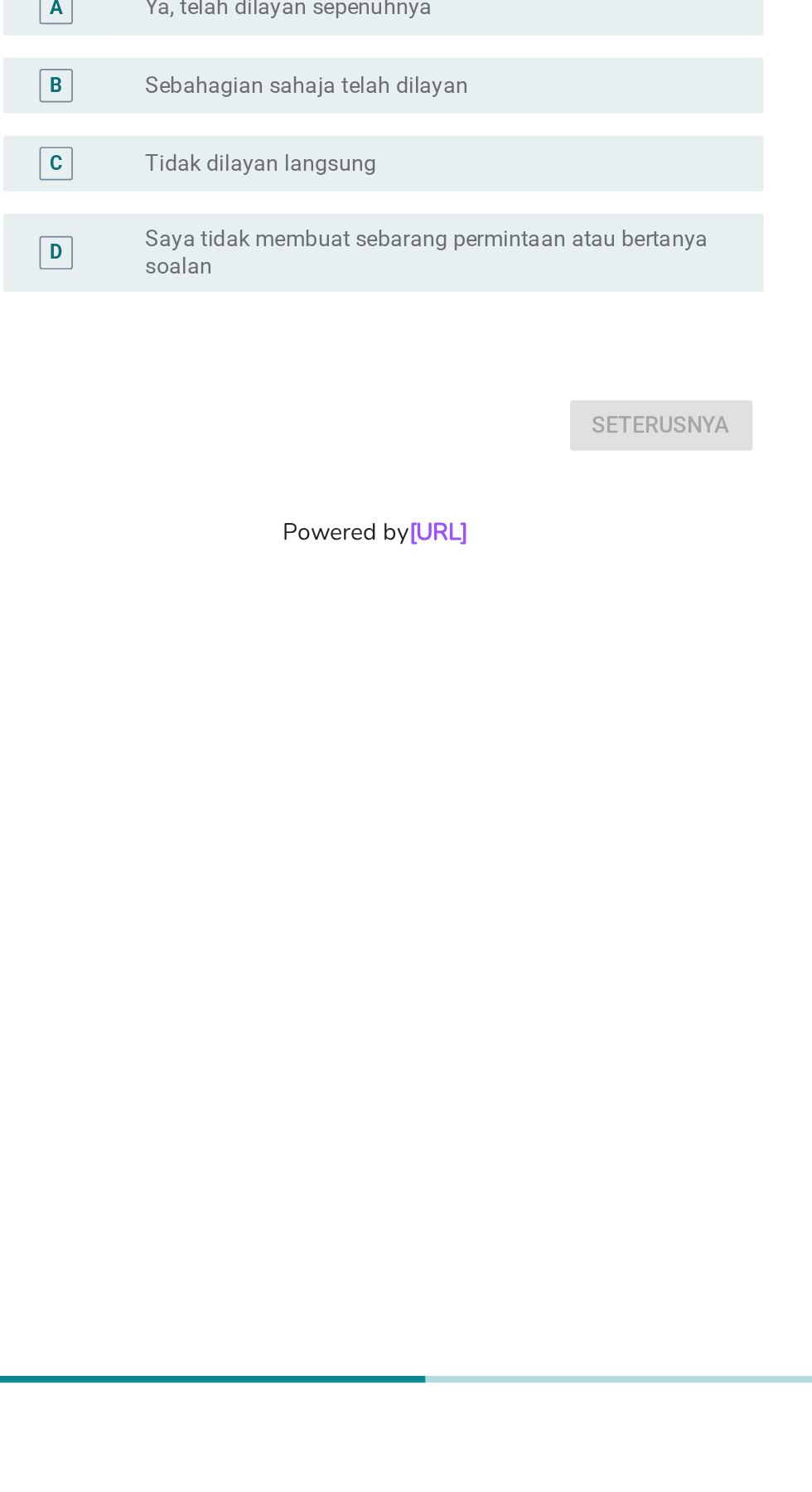
scroll to position [0, 0]
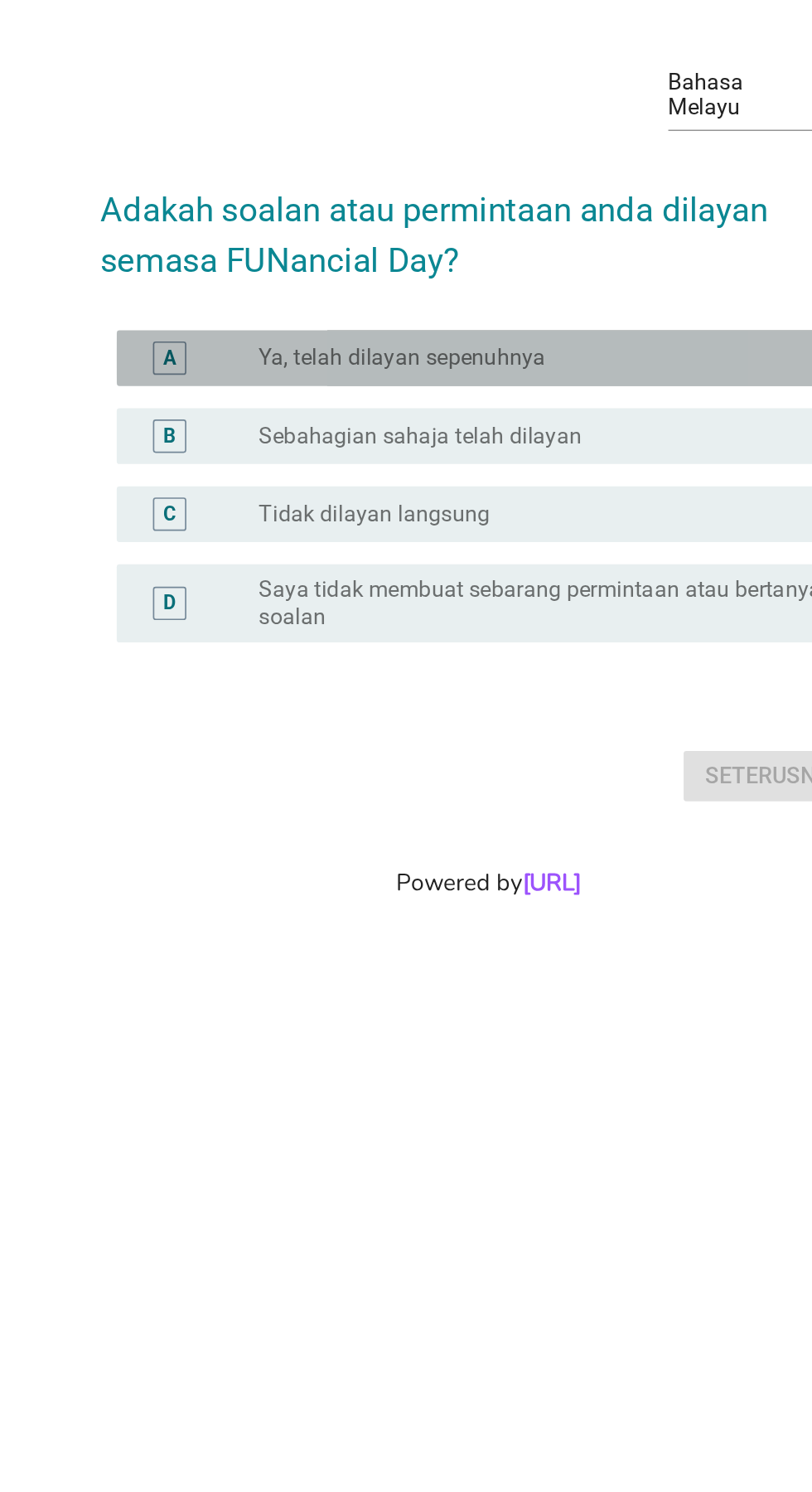
click at [536, 706] on div "radio_button_unchecked Ya, telah dilayan sepenuhnya" at bounding box center [447, 697] width 355 height 20
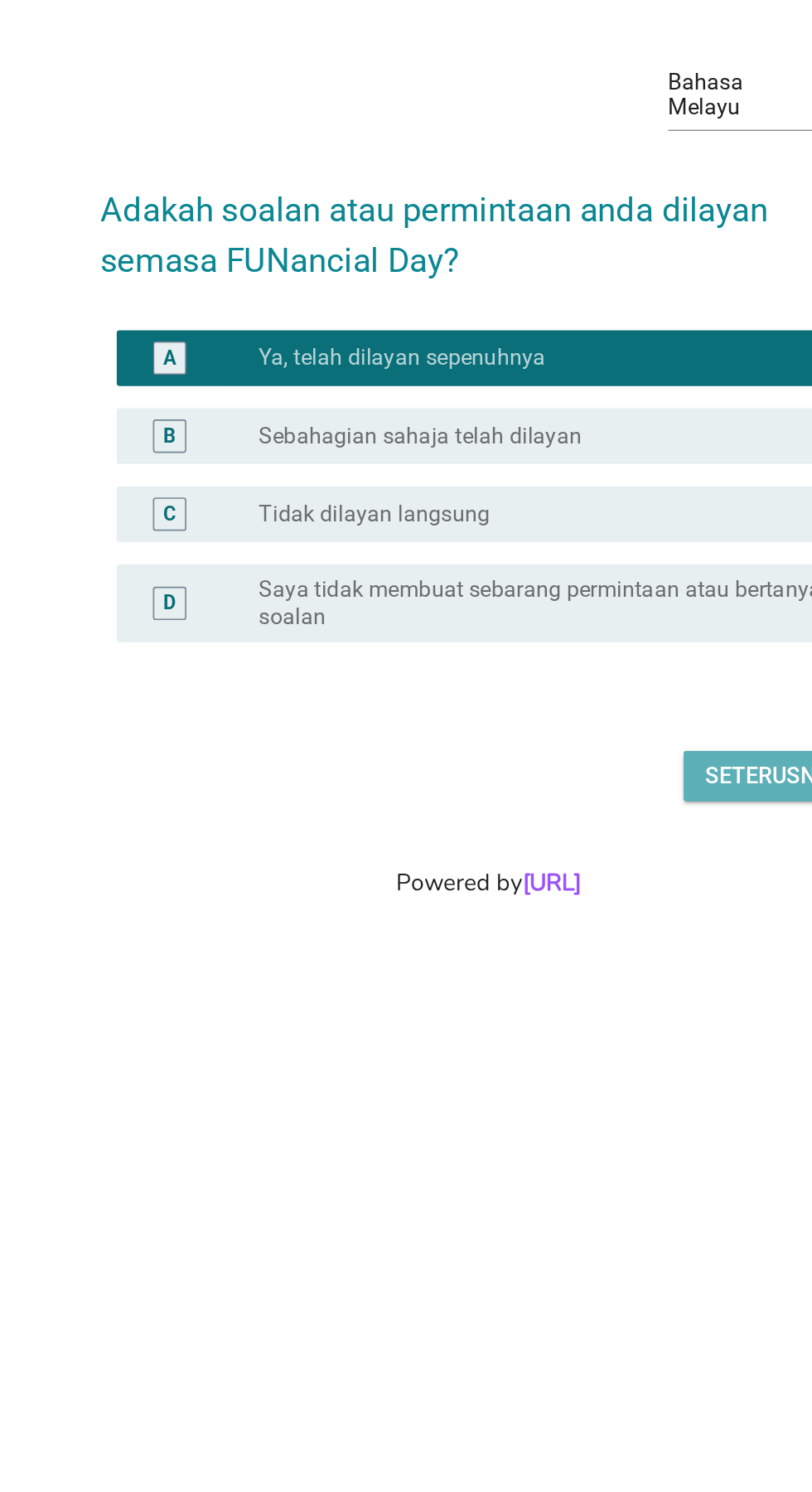
click at [554, 954] on div "Seterusnya" at bounding box center [576, 945] width 82 height 20
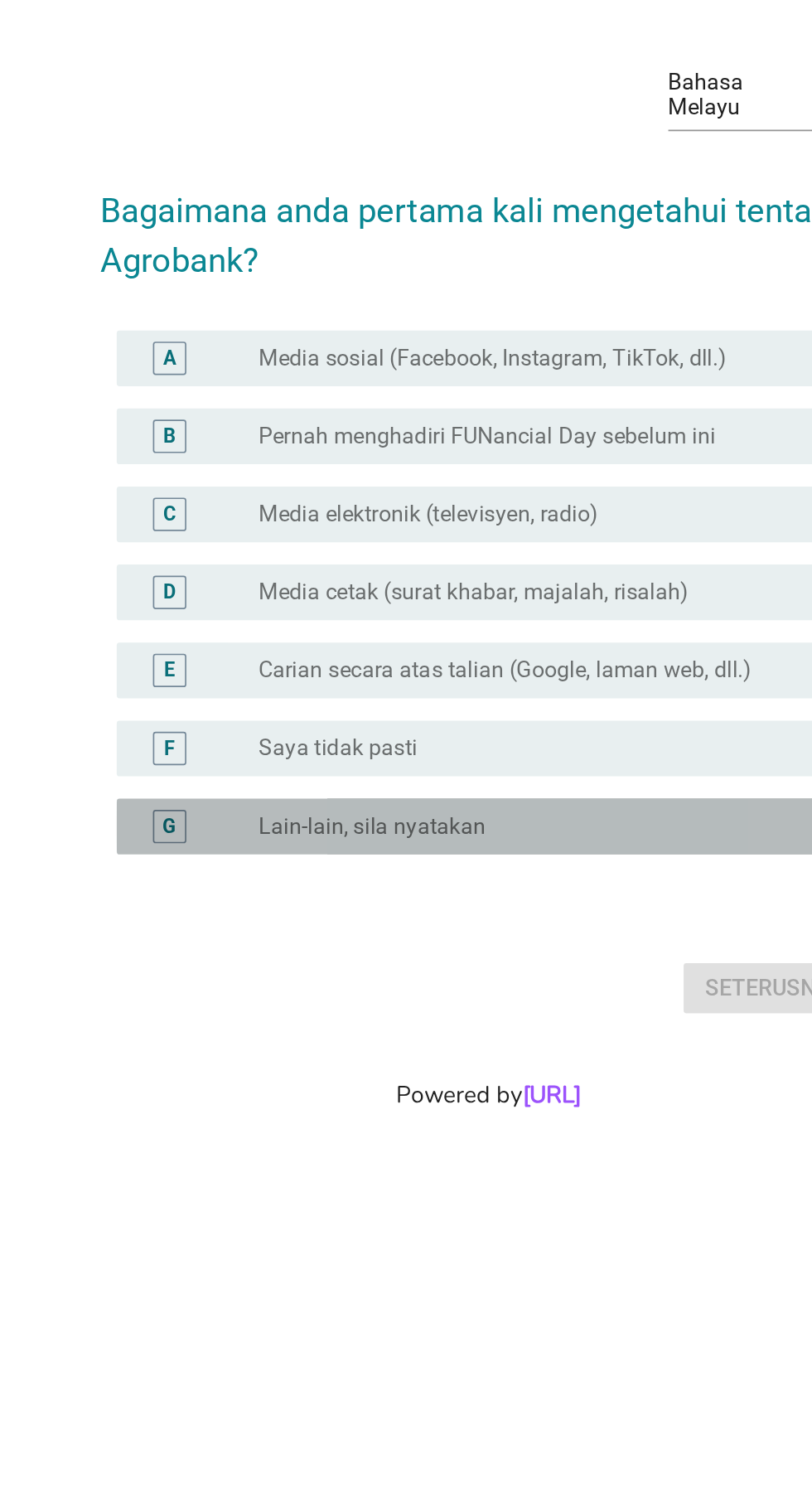
click at [505, 920] on div "radio_button_unchecked Lain-lain, sila nyatakan" at bounding box center [441, 912] width 342 height 17
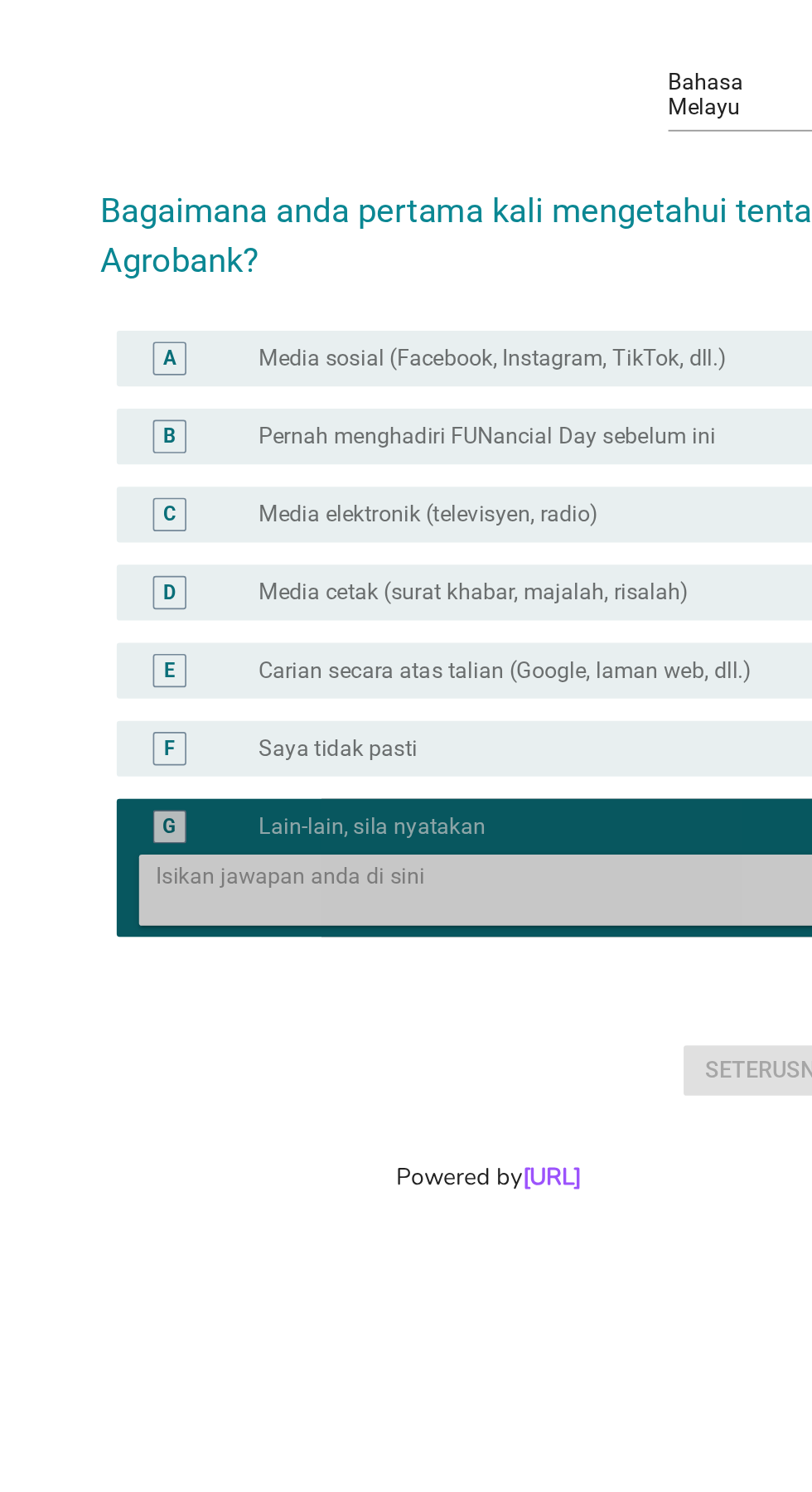
click at [455, 946] on textarea at bounding box center [415, 926] width 415 height 42
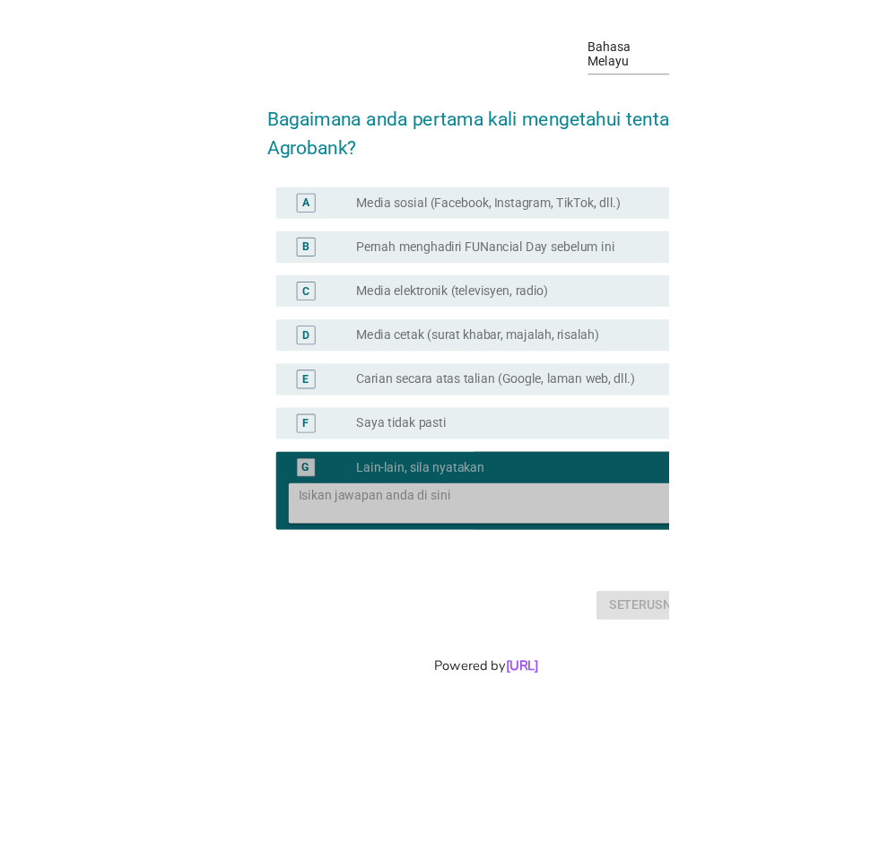
scroll to position [36, 0]
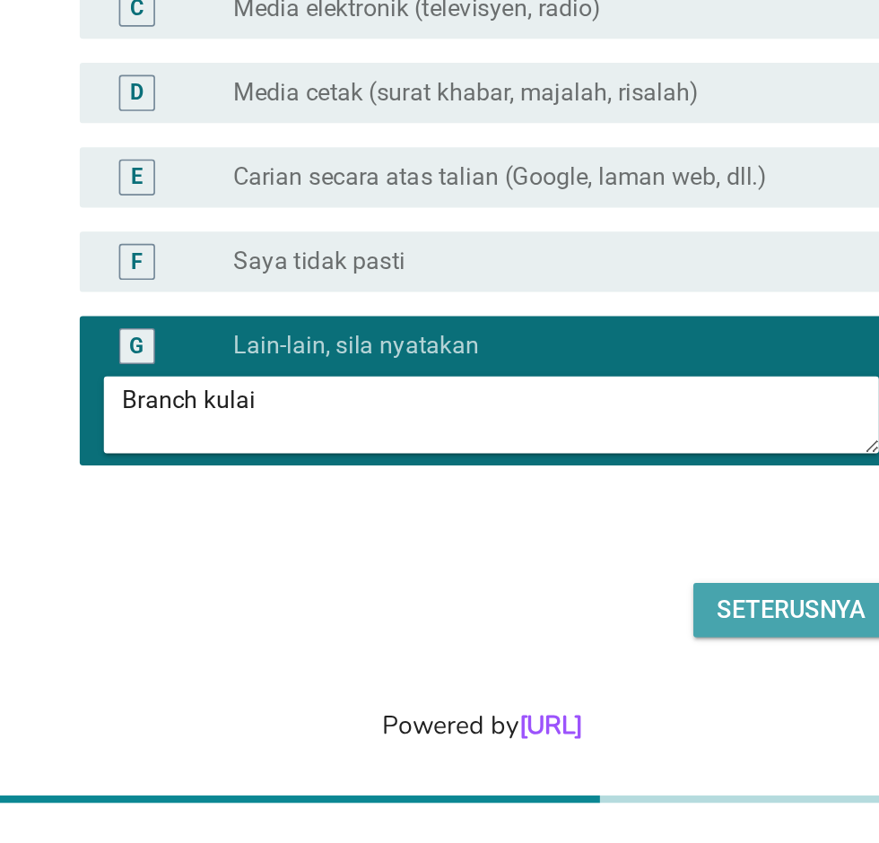
type textarea "Branch kulai"
click at [633, 719] on div "Seterusnya" at bounding box center [624, 709] width 89 height 22
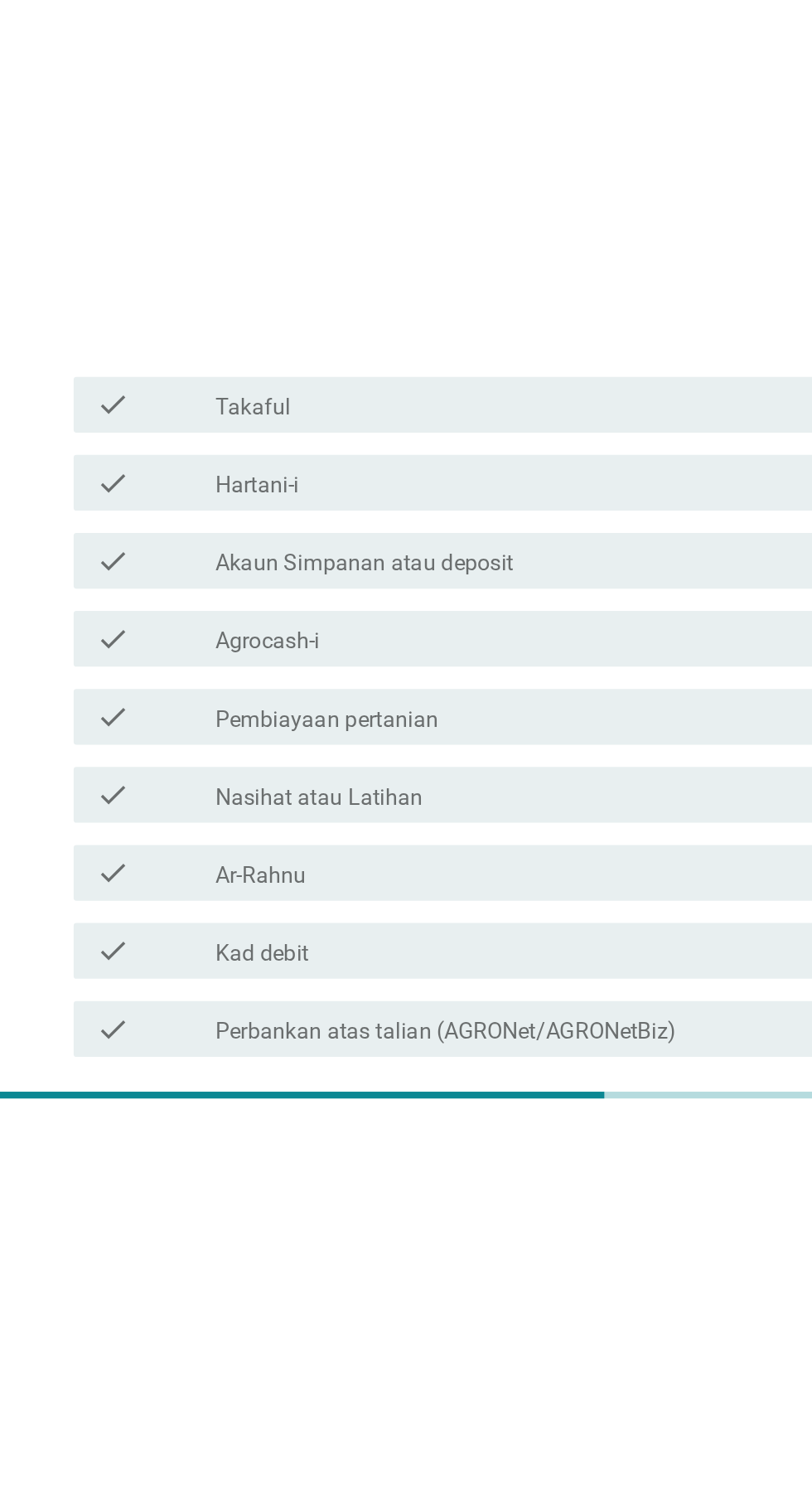
scroll to position [0, 0]
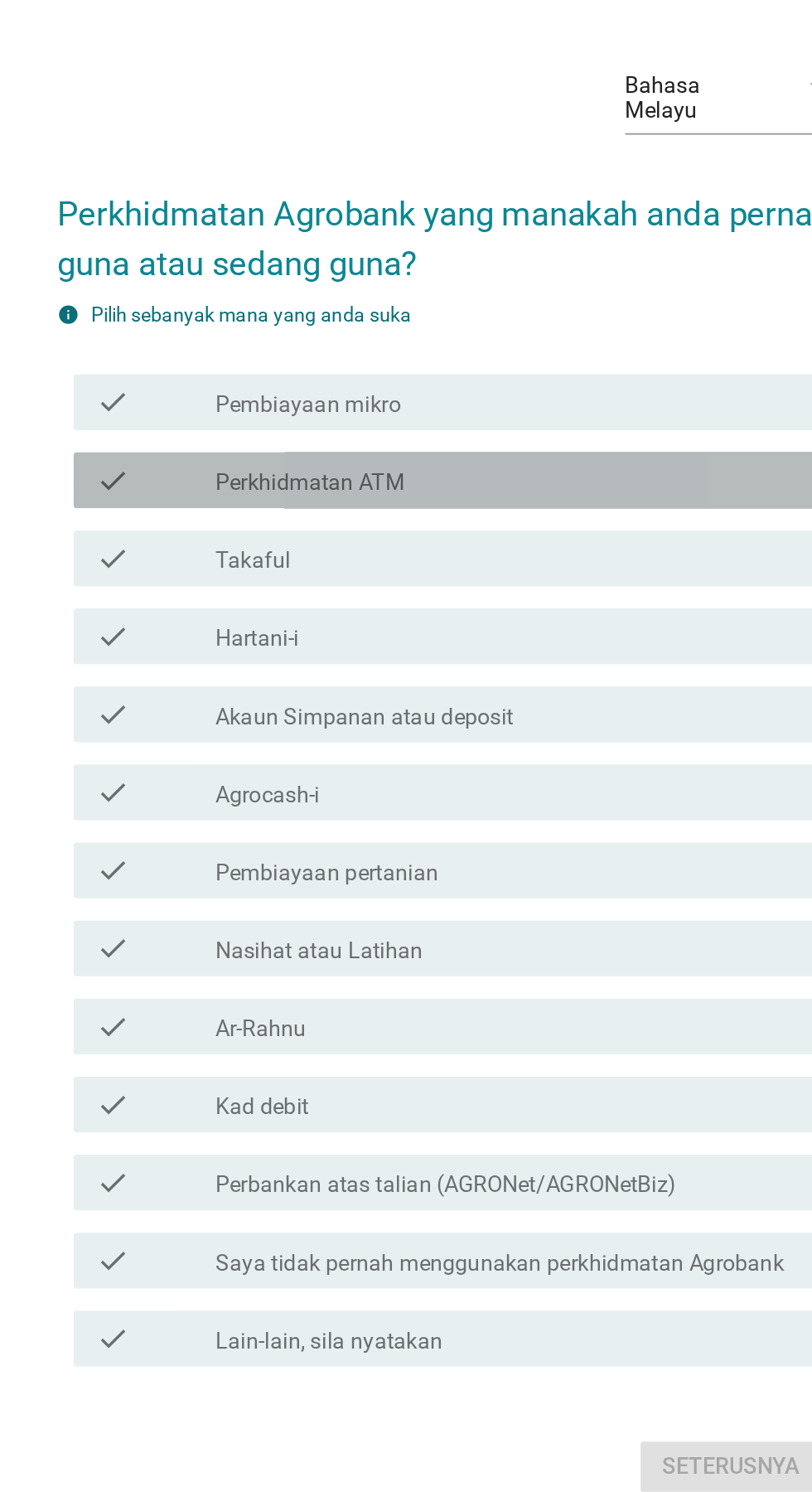
click at [540, 573] on div "check_box_outline_blank Perkhidmatan ATM" at bounding box center [447, 563] width 355 height 20
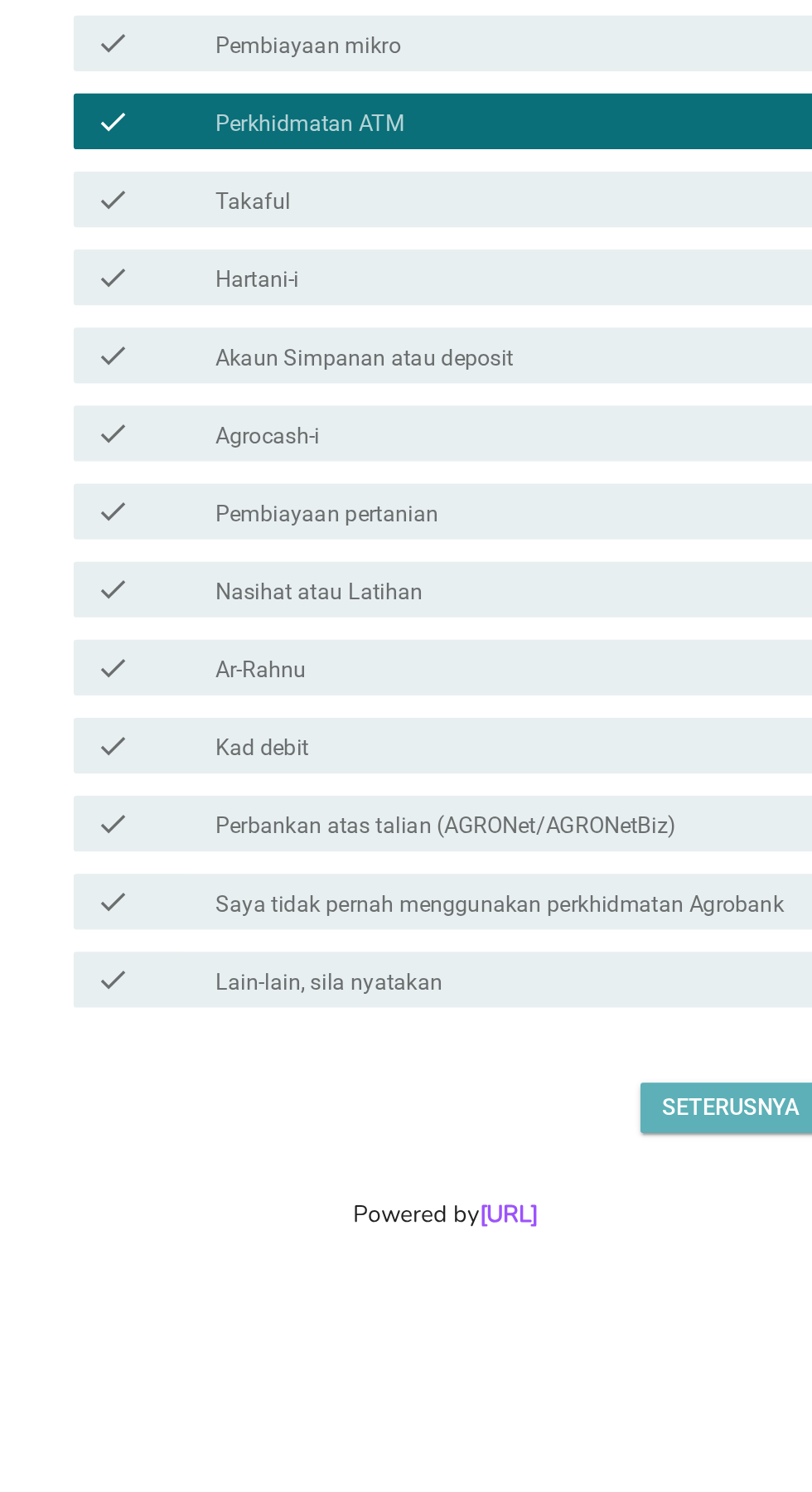
click at [576, 1159] on div "Seterusnya" at bounding box center [576, 1149] width 82 height 20
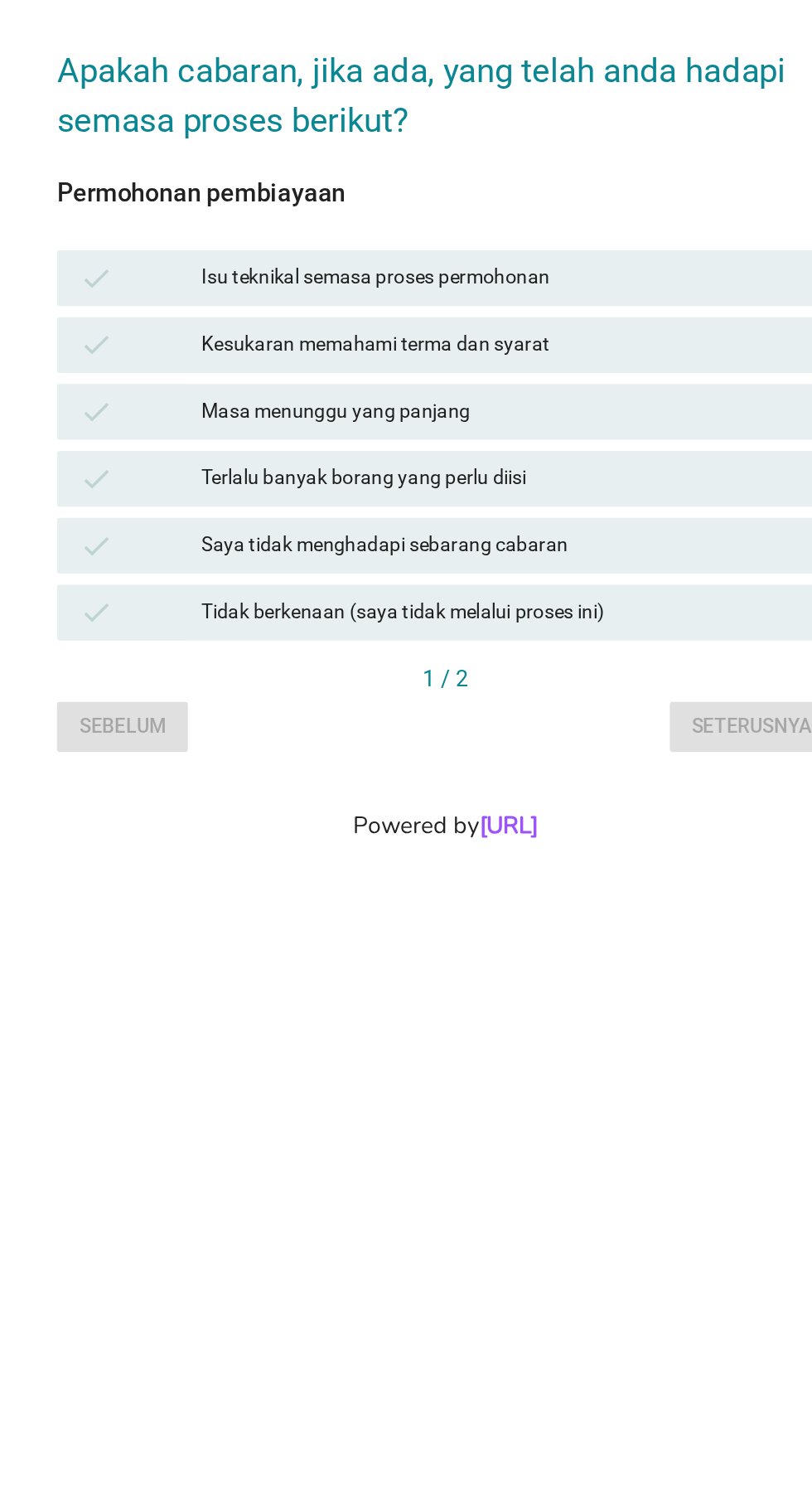
scroll to position [91, 0]
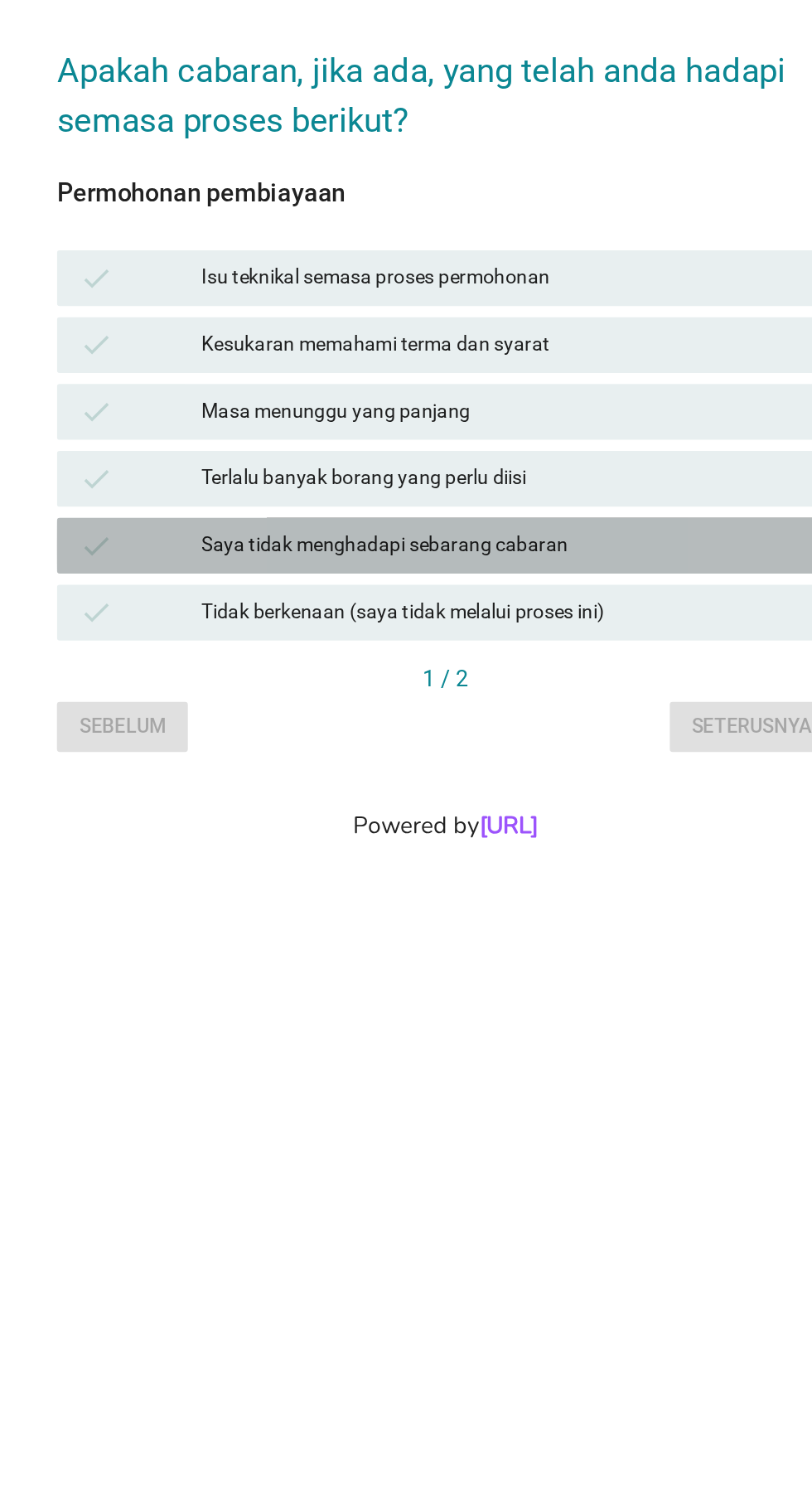
click at [576, 827] on div "Saya tidak menghadapi sebarang cabaran" at bounding box center [442, 827] width 363 height 20
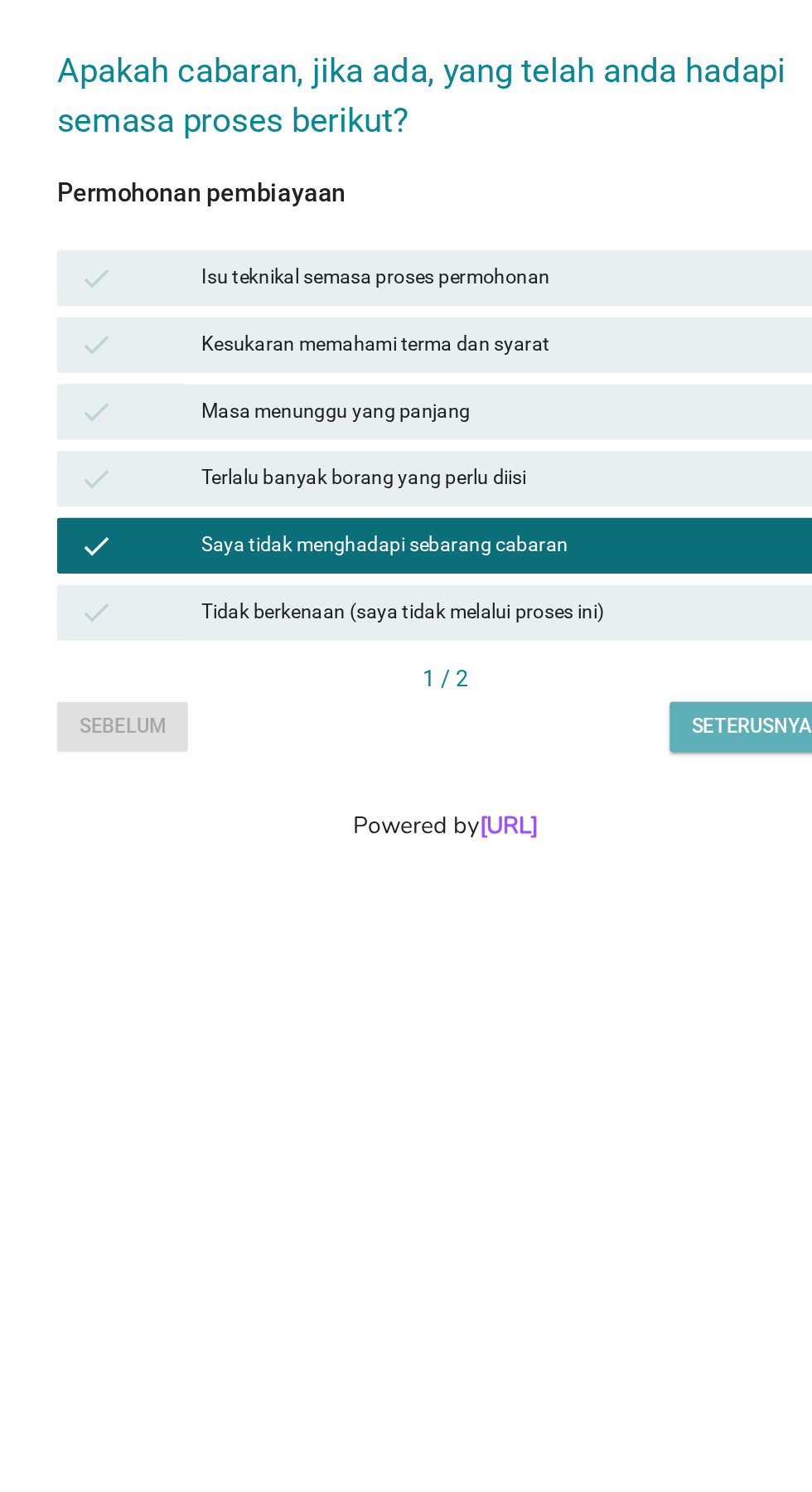
click at [588, 933] on div "Seterusnya" at bounding box center [588, 933] width 71 height 18
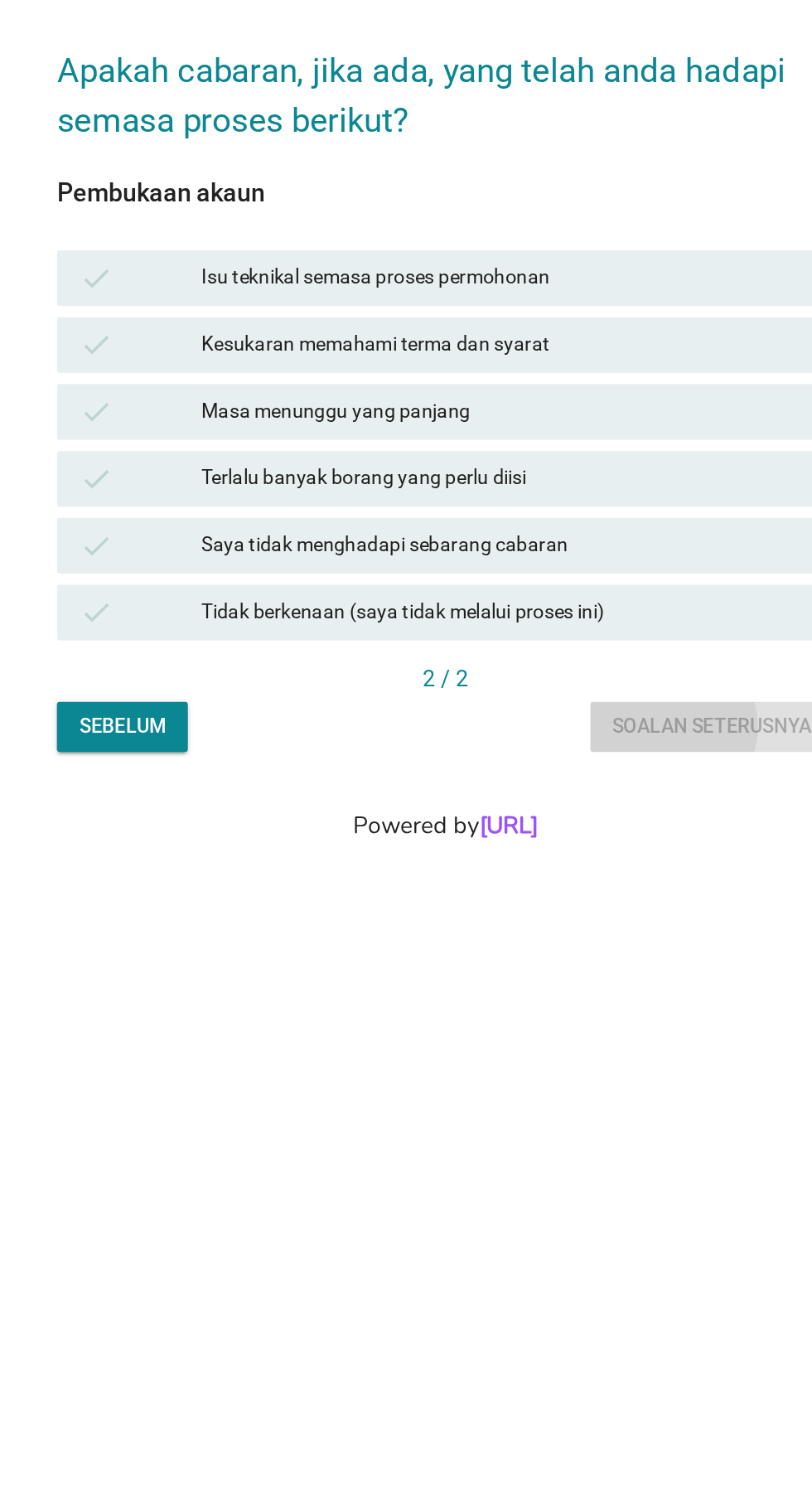
scroll to position [0, 0]
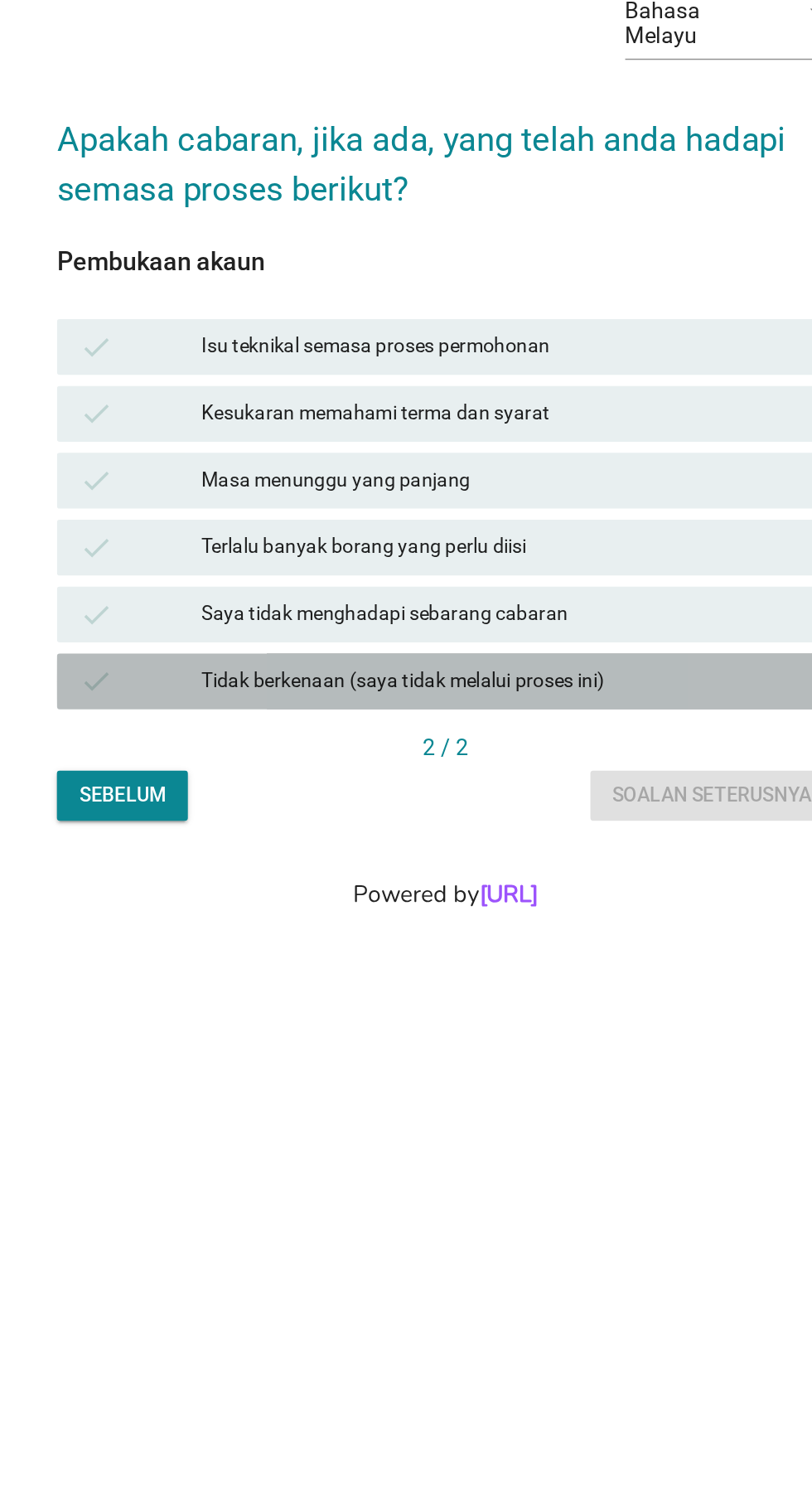
click at [555, 916] on div "Tidak berkenaan (saya tidak melalui proses ini)" at bounding box center [442, 907] width 363 height 20
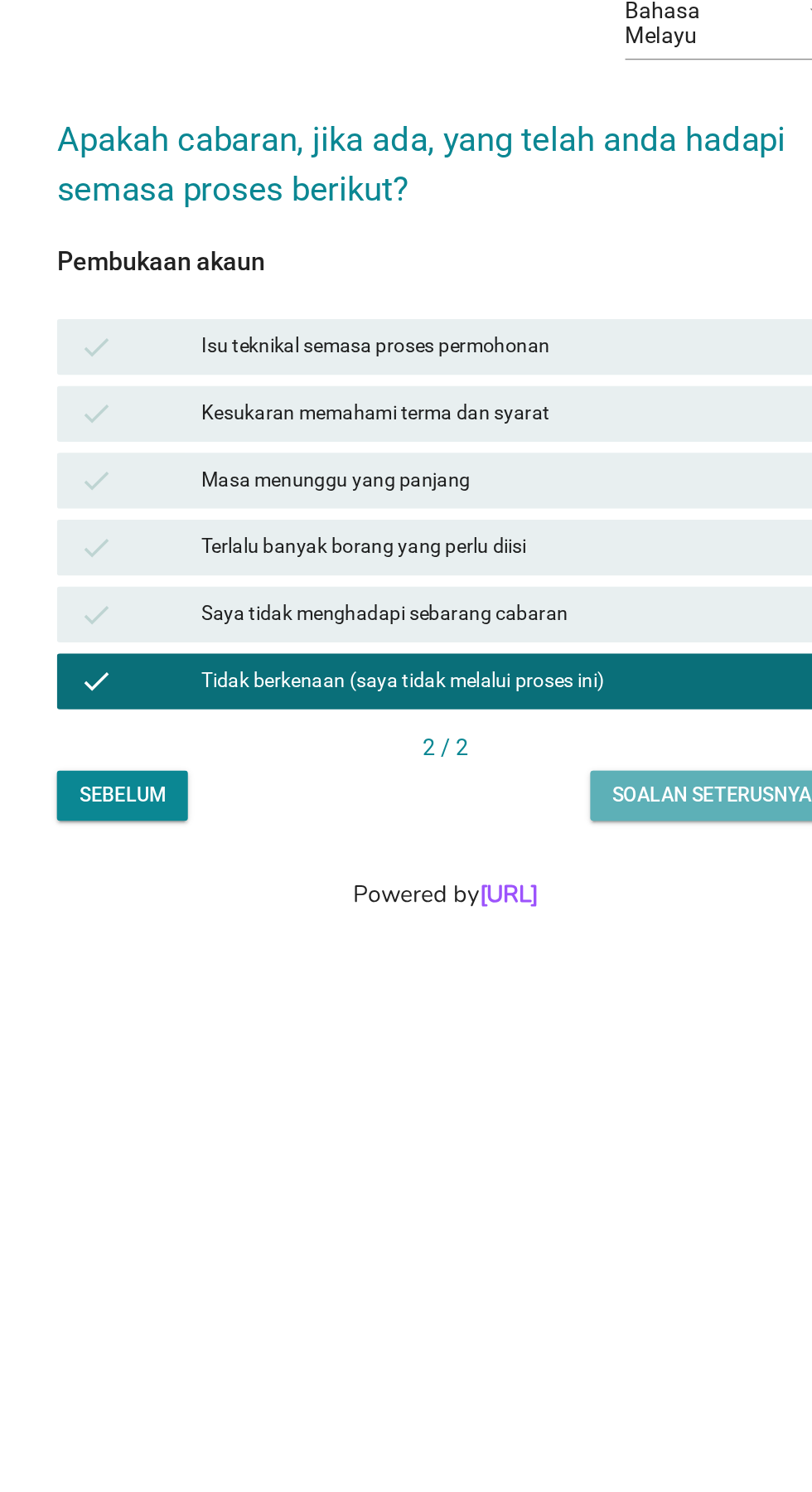
click at [575, 983] on div "Soalan seterusnya" at bounding box center [564, 974] width 118 height 18
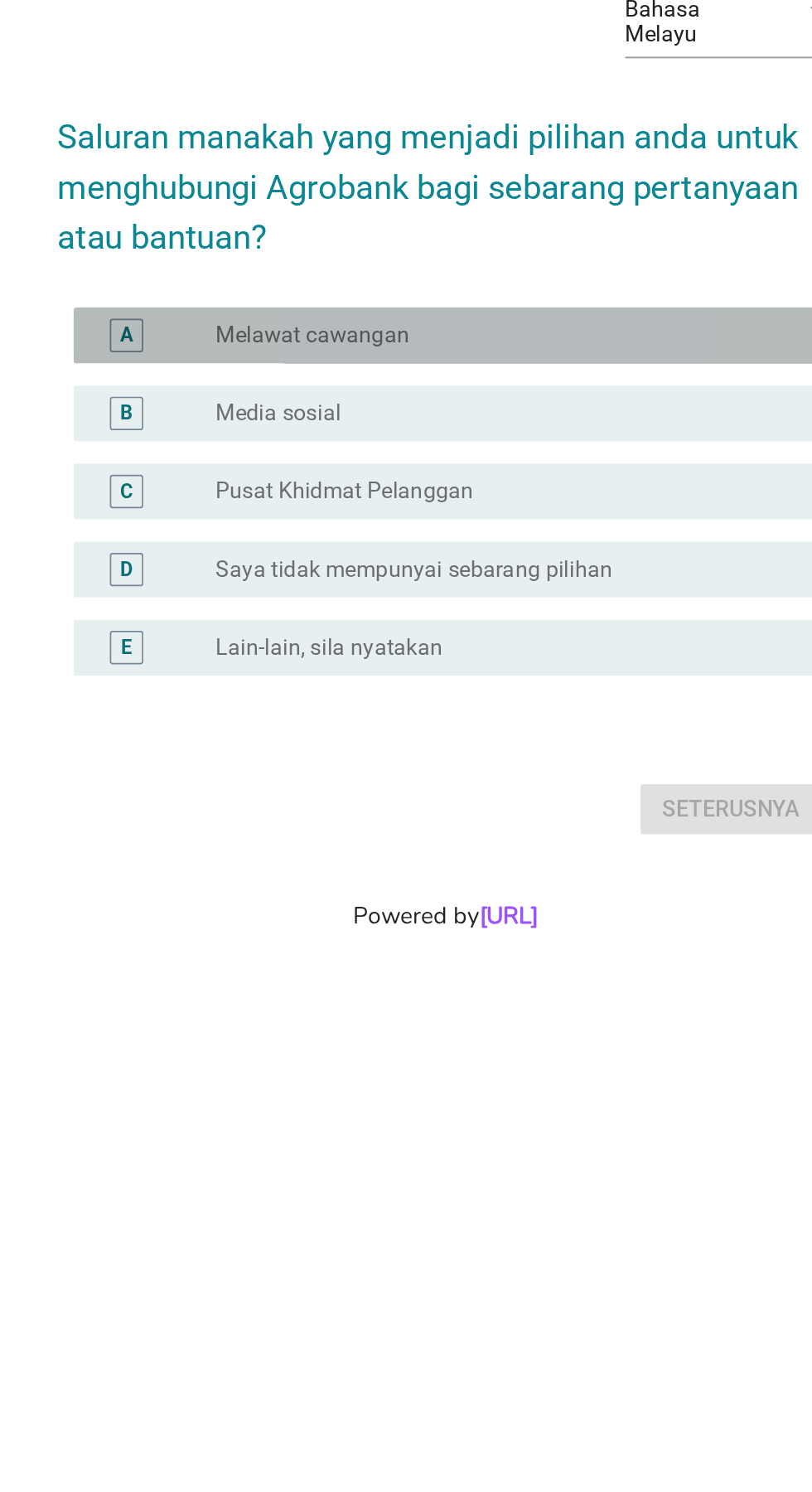
click at [572, 705] on div "radio_button_unchecked Melawat cawangan" at bounding box center [447, 695] width 355 height 20
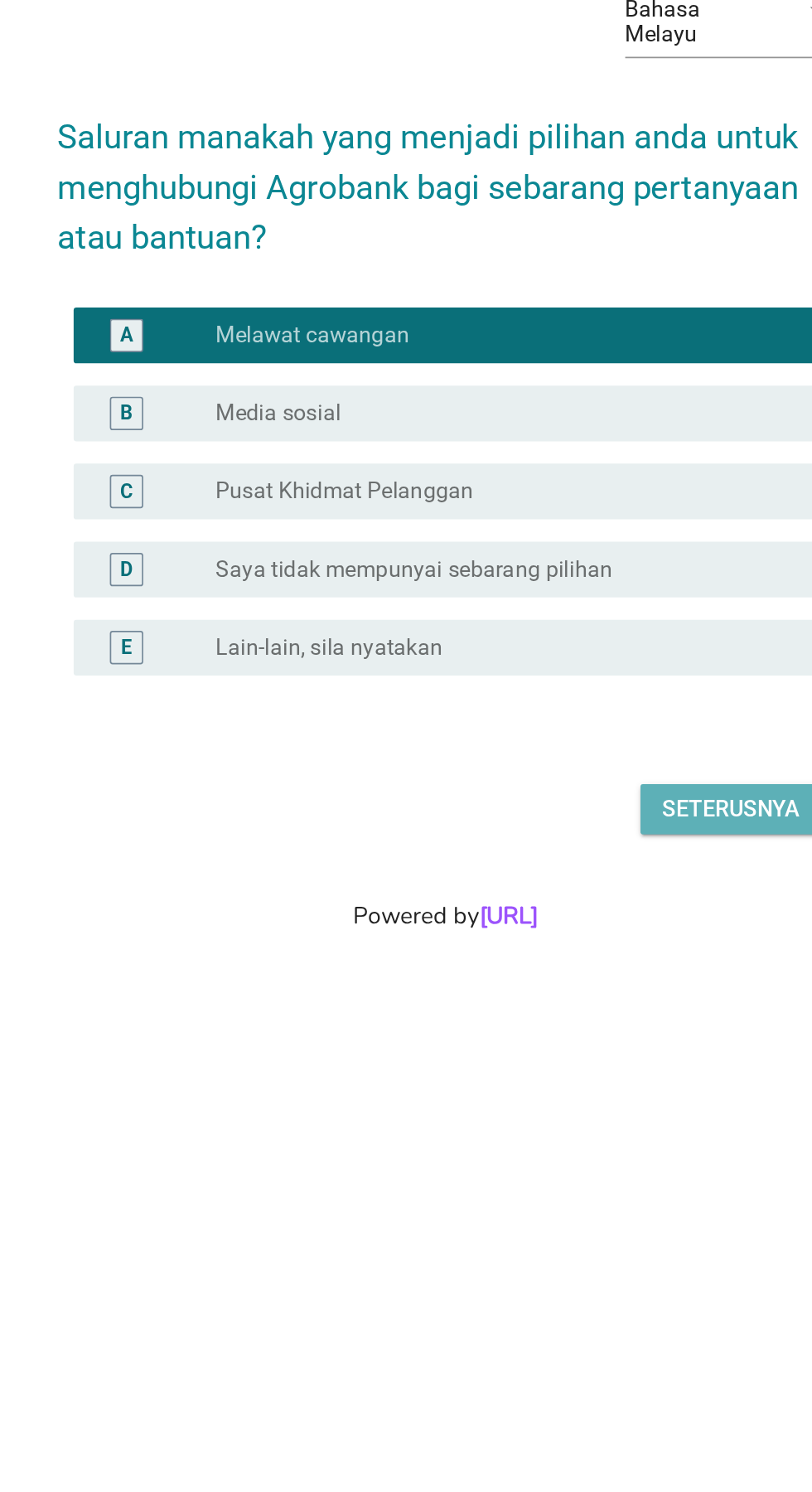
click at [576, 987] on div "Seterusnya" at bounding box center [576, 976] width 82 height 20
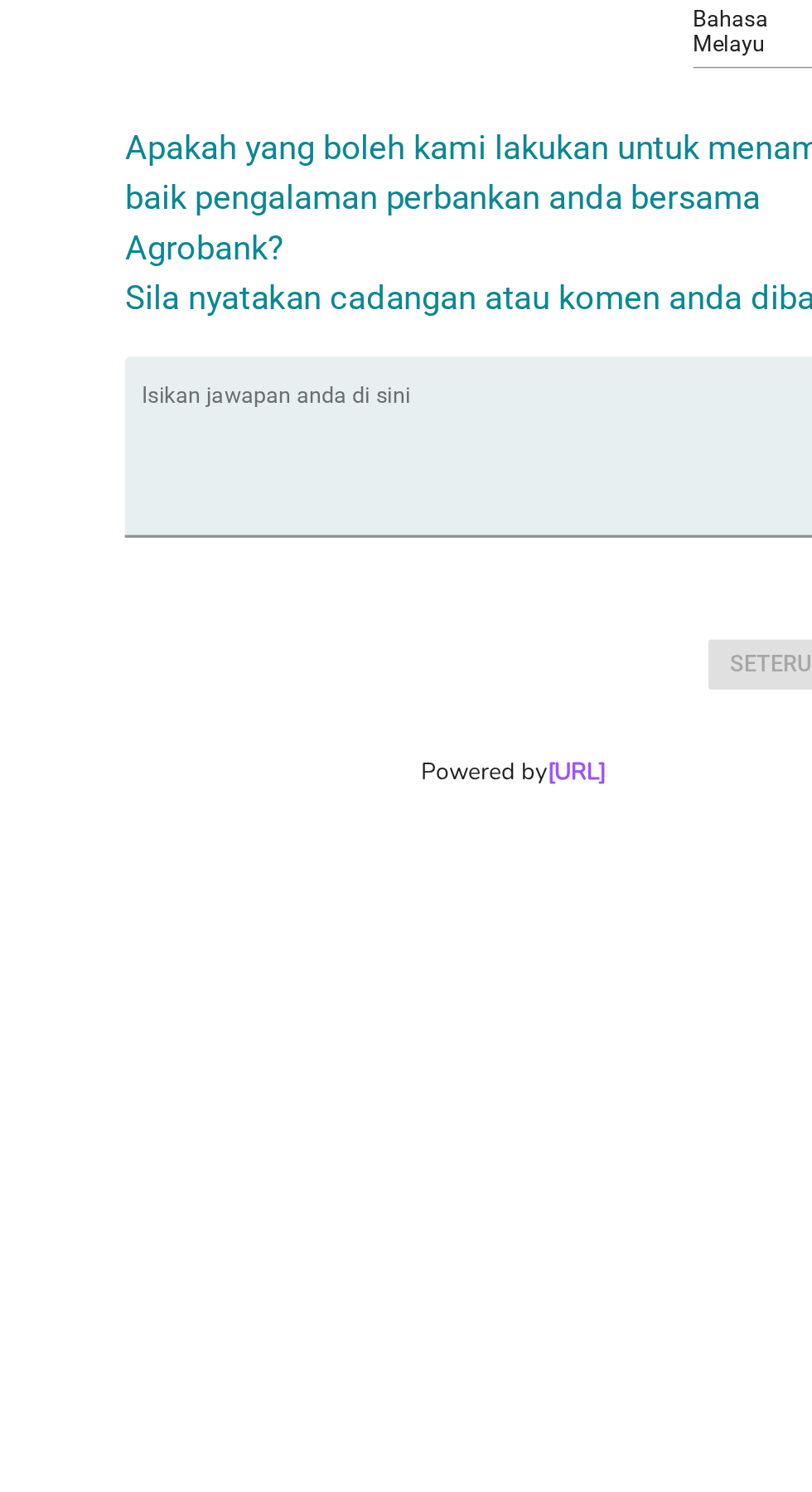
click at [474, 791] on textarea "Isikan jawapan anda di sini" at bounding box center [410, 770] width 452 height 87
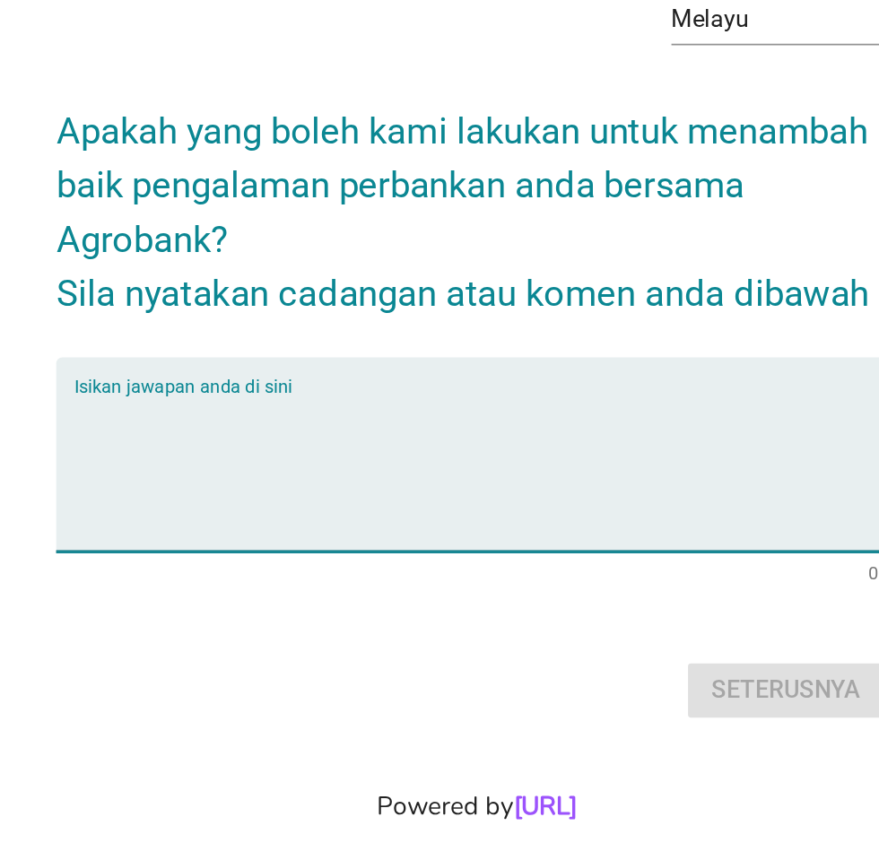
scroll to position [169, 0]
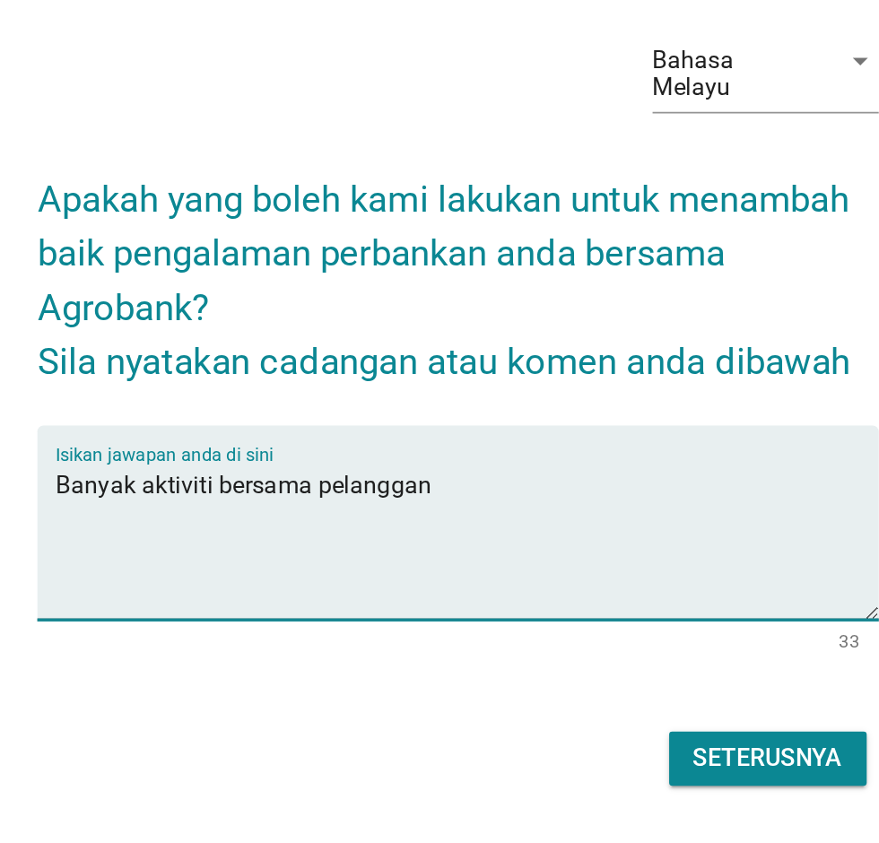
type textarea "Banyak aktiviti bersama pelanggan"
click at [648, 567] on div "Seterusnya" at bounding box center [624, 578] width 89 height 22
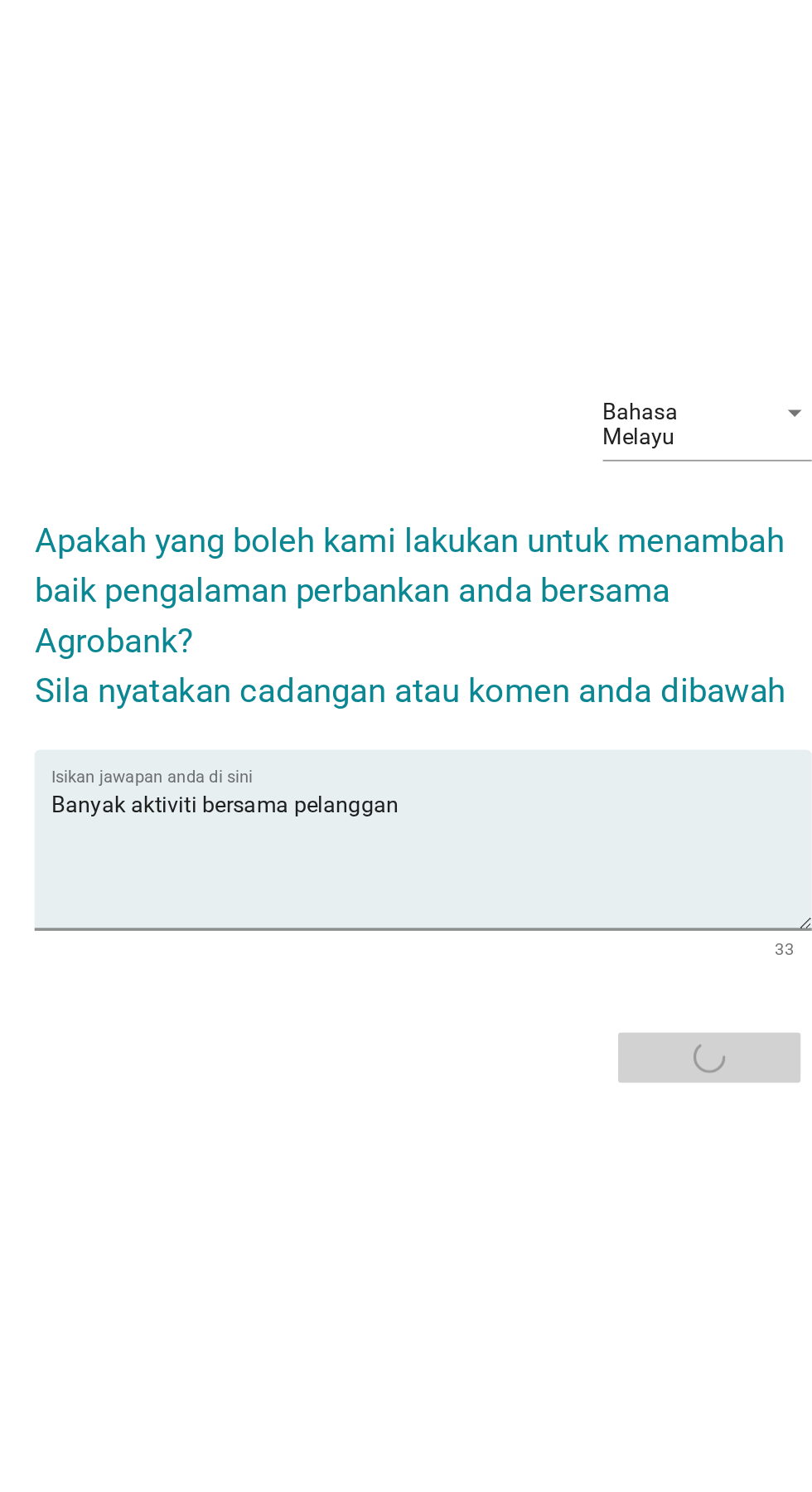
scroll to position [0, 0]
